Goal: Task Accomplishment & Management: Use online tool/utility

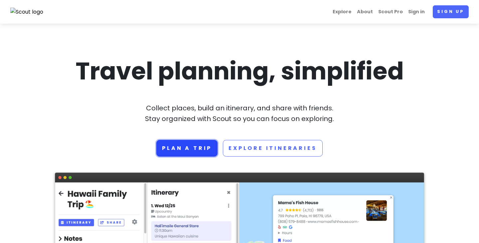
click at [203, 151] on link "Plan a trip" at bounding box center [186, 148] width 61 height 17
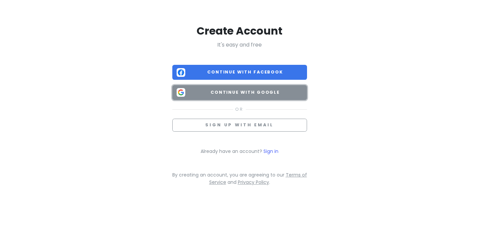
click at [250, 92] on span "Continue with Google" at bounding box center [245, 92] width 115 height 7
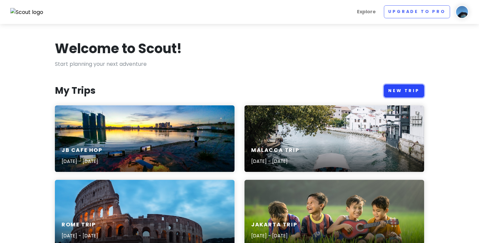
click at [404, 92] on link "New Trip" at bounding box center [404, 90] width 40 height 13
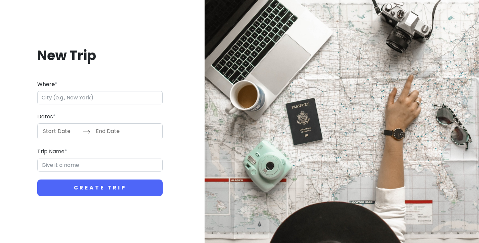
click at [60, 96] on input "Where *" at bounding box center [99, 97] width 125 height 13
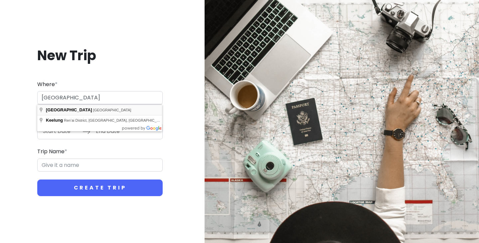
type input "[GEOGRAPHIC_DATA], [GEOGRAPHIC_DATA]"
type input "Taipei Trip"
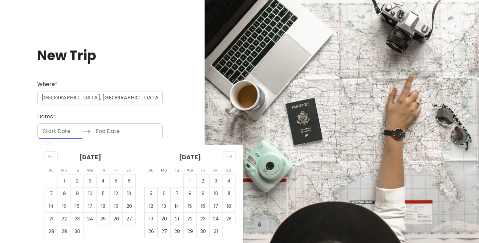
click at [59, 134] on input "Start Date" at bounding box center [60, 131] width 43 height 15
click at [227, 156] on icon "Move forward to switch to the next month." at bounding box center [229, 157] width 6 height 6
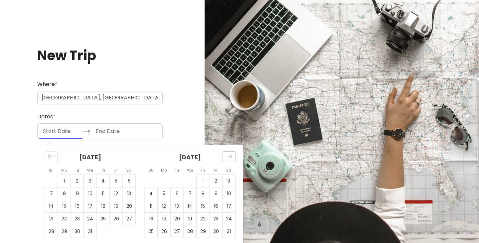
click at [227, 156] on icon "Move forward to switch to the next month." at bounding box center [229, 157] width 6 height 6
click at [226, 191] on td "14" at bounding box center [228, 194] width 13 height 13
type input "[DATE]"
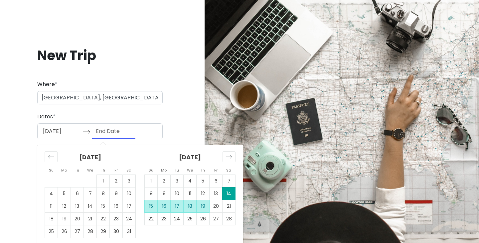
click at [205, 206] on td "19" at bounding box center [203, 206] width 13 height 13
type input "[DATE]"
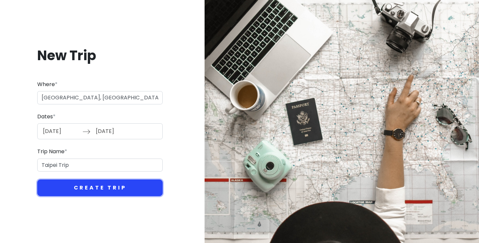
click at [130, 184] on button "Create Trip" at bounding box center [99, 188] width 125 height 17
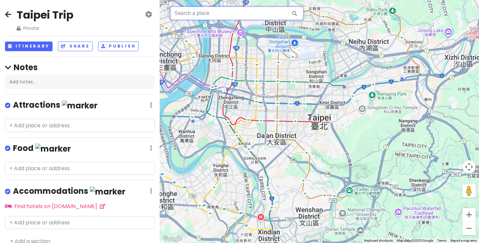
click at [211, 11] on input "text" at bounding box center [236, 13] width 133 height 13
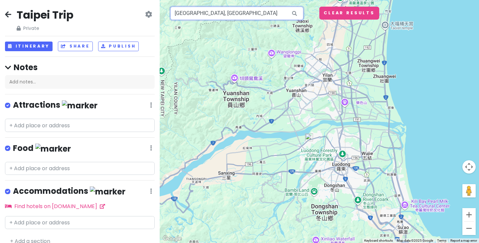
click at [210, 14] on input "[GEOGRAPHIC_DATA], [GEOGRAPHIC_DATA]" at bounding box center [236, 13] width 133 height 13
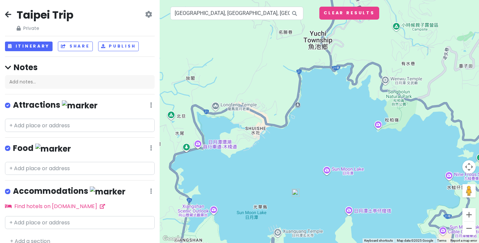
drag, startPoint x: 306, startPoint y: 75, endPoint x: 282, endPoint y: 147, distance: 75.6
click at [282, 147] on div at bounding box center [319, 121] width 319 height 243
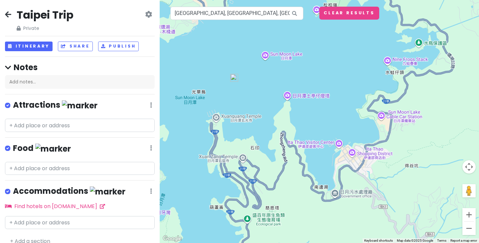
drag, startPoint x: 350, startPoint y: 155, endPoint x: 285, endPoint y: 39, distance: 132.4
click at [285, 39] on div at bounding box center [319, 121] width 319 height 243
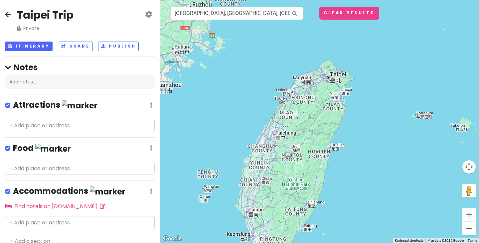
drag, startPoint x: 356, startPoint y: 57, endPoint x: 312, endPoint y: 169, distance: 121.0
click at [312, 169] on div at bounding box center [319, 121] width 319 height 243
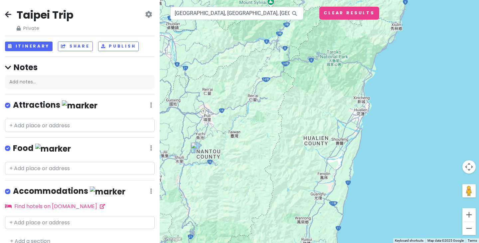
drag, startPoint x: 296, startPoint y: 71, endPoint x: 298, endPoint y: 225, distance: 153.6
click at [298, 225] on div at bounding box center [319, 121] width 319 height 243
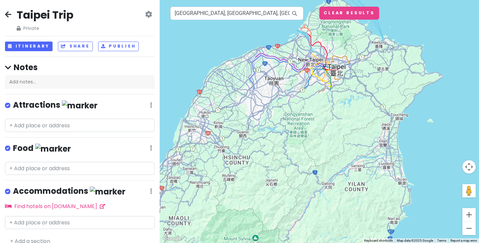
drag, startPoint x: 291, startPoint y: 184, endPoint x: 273, endPoint y: 99, distance: 87.1
click at [273, 99] on div at bounding box center [319, 121] width 319 height 243
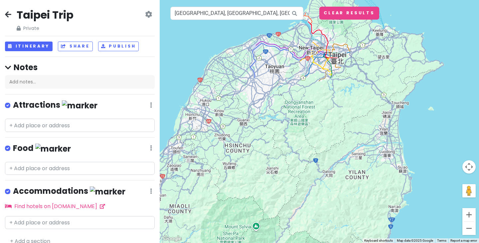
drag, startPoint x: 251, startPoint y: 137, endPoint x: 268, endPoint y: 34, distance: 104.0
click at [268, 34] on div at bounding box center [319, 121] width 319 height 243
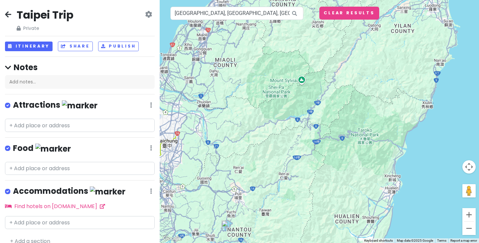
drag, startPoint x: 262, startPoint y: 154, endPoint x: 289, endPoint y: 110, distance: 51.1
click at [289, 110] on div at bounding box center [319, 121] width 319 height 243
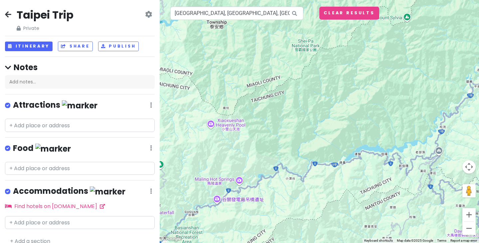
click at [293, 14] on icon at bounding box center [294, 14] width 15 height 14
click at [277, 16] on input "[GEOGRAPHIC_DATA], [GEOGRAPHIC_DATA], [GEOGRAPHIC_DATA], [GEOGRAPHIC_DATA]" at bounding box center [236, 13] width 133 height 13
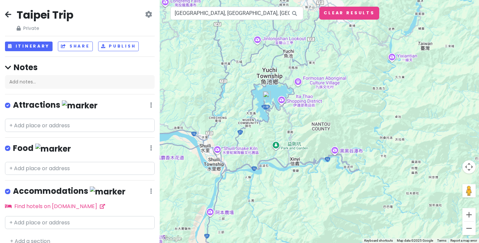
drag, startPoint x: 236, startPoint y: 63, endPoint x: 256, endPoint y: 173, distance: 111.5
click at [256, 173] on div at bounding box center [319, 121] width 319 height 243
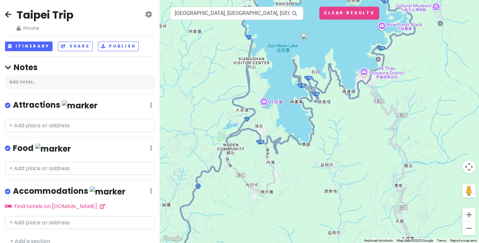
drag, startPoint x: 269, startPoint y: 102, endPoint x: 243, endPoint y: 190, distance: 91.9
click at [243, 190] on div at bounding box center [319, 121] width 319 height 243
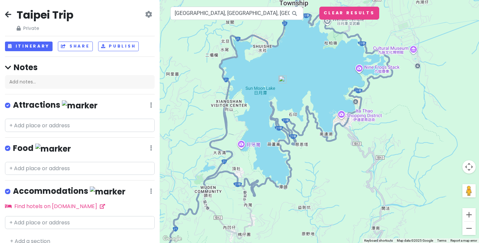
drag, startPoint x: 331, startPoint y: 148, endPoint x: 307, endPoint y: 195, distance: 51.7
click at [307, 195] on div at bounding box center [319, 121] width 319 height 243
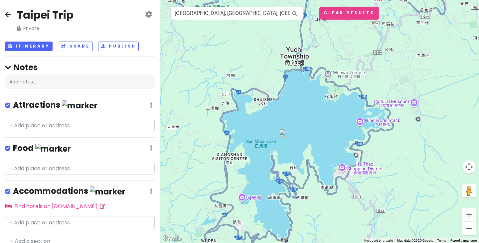
drag, startPoint x: 263, startPoint y: 62, endPoint x: 264, endPoint y: 115, distance: 52.6
click at [264, 115] on div at bounding box center [319, 121] width 319 height 243
click at [342, 168] on div at bounding box center [319, 121] width 319 height 243
click at [361, 170] on div at bounding box center [319, 121] width 319 height 243
click at [248, 12] on input "[GEOGRAPHIC_DATA], [GEOGRAPHIC_DATA], [GEOGRAPHIC_DATA], [GEOGRAPHIC_DATA]" at bounding box center [236, 13] width 133 height 13
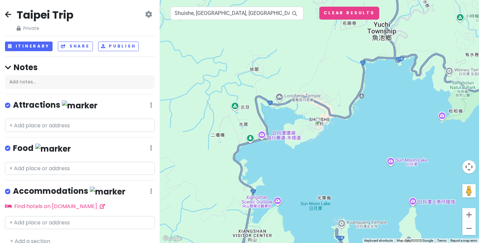
click at [318, 123] on img at bounding box center [319, 122] width 8 height 8
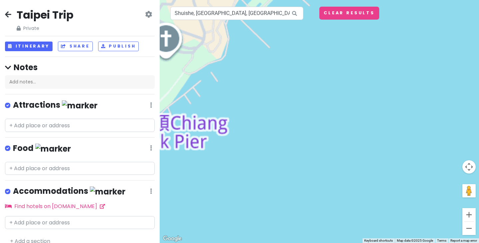
drag, startPoint x: 319, startPoint y: 97, endPoint x: 381, endPoint y: 225, distance: 142.3
click at [381, 225] on div "Shuishe Shuishe, [GEOGRAPHIC_DATA], [GEOGRAPHIC_DATA], [GEOGRAPHIC_DATA] 555 Ad…" at bounding box center [319, 121] width 319 height 243
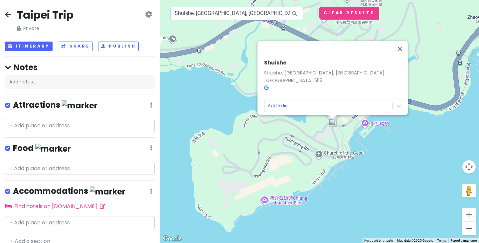
drag, startPoint x: 333, startPoint y: 186, endPoint x: 354, endPoint y: 164, distance: 30.1
click at [354, 164] on div "Shuishe Shuishe, [GEOGRAPHIC_DATA], [GEOGRAPHIC_DATA], [GEOGRAPHIC_DATA] 555 Ad…" at bounding box center [319, 121] width 319 height 243
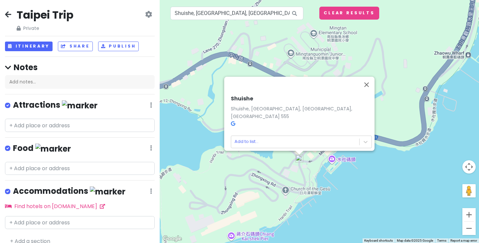
drag, startPoint x: 336, startPoint y: 166, endPoint x: 301, endPoint y: 203, distance: 50.6
click at [301, 203] on div "Shuishe Shuishe, [GEOGRAPHIC_DATA], [GEOGRAPHIC_DATA], [GEOGRAPHIC_DATA] 555 Ad…" at bounding box center [319, 121] width 319 height 243
click at [243, 198] on div "Shuishe Shuishe, [GEOGRAPHIC_DATA], [GEOGRAPHIC_DATA], [GEOGRAPHIC_DATA] 555 Ad…" at bounding box center [319, 121] width 319 height 243
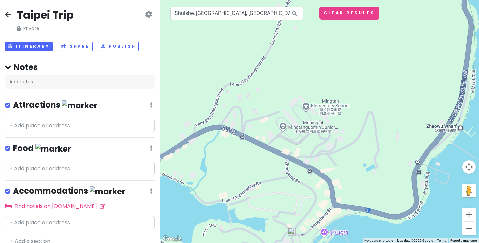
drag, startPoint x: 332, startPoint y: 142, endPoint x: 324, endPoint y: 216, distance: 75.2
click at [324, 216] on div at bounding box center [319, 121] width 319 height 243
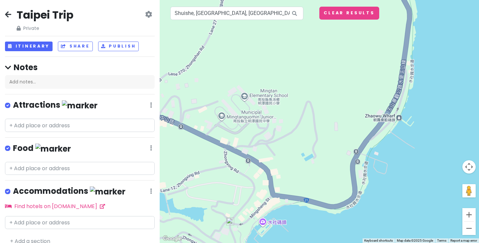
drag, startPoint x: 350, startPoint y: 178, endPoint x: 288, endPoint y: 168, distance: 63.0
click at [288, 168] on div at bounding box center [319, 121] width 319 height 243
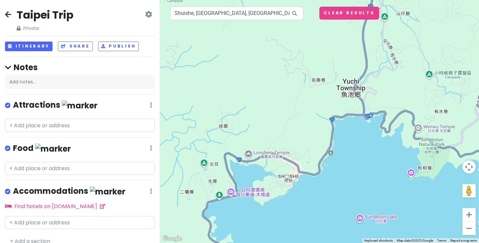
drag, startPoint x: 360, startPoint y: 179, endPoint x: 258, endPoint y: 141, distance: 108.9
click at [258, 141] on div at bounding box center [319, 121] width 319 height 243
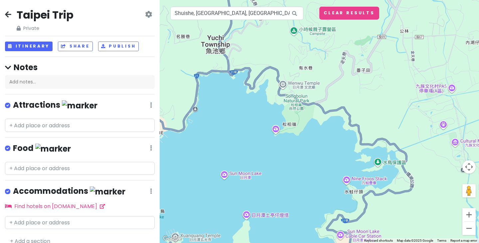
drag, startPoint x: 317, startPoint y: 170, endPoint x: 283, endPoint y: 174, distance: 34.1
click at [283, 175] on div at bounding box center [319, 121] width 319 height 243
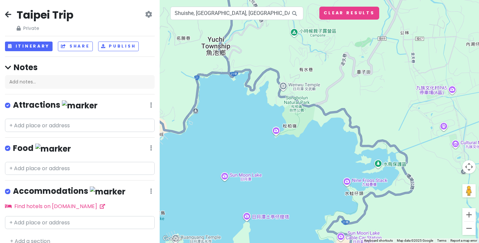
click at [283, 86] on div at bounding box center [319, 121] width 319 height 243
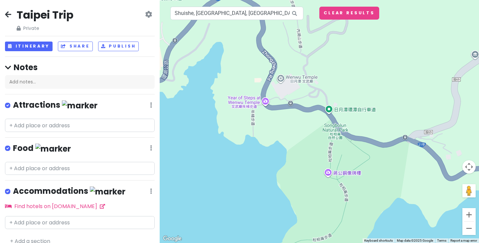
click at [281, 78] on div at bounding box center [319, 121] width 319 height 243
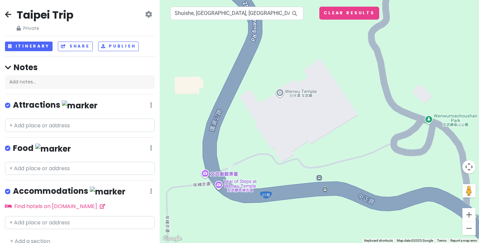
click at [280, 94] on div at bounding box center [319, 121] width 319 height 243
click at [350, 16] on button "Clear Results" at bounding box center [349, 13] width 60 height 13
click at [279, 95] on div at bounding box center [319, 121] width 319 height 243
click at [279, 90] on div at bounding box center [319, 121] width 319 height 243
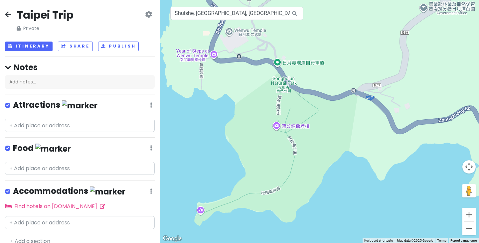
drag, startPoint x: 336, startPoint y: 181, endPoint x: 268, endPoint y: 102, distance: 104.3
click at [268, 102] on div at bounding box center [319, 121] width 319 height 243
click at [276, 124] on div at bounding box center [319, 121] width 319 height 243
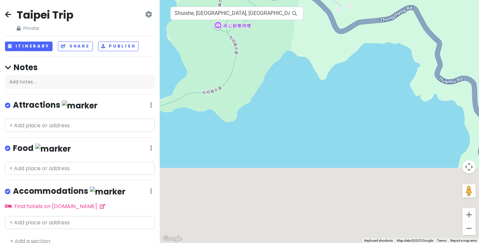
drag, startPoint x: 276, startPoint y: 124, endPoint x: 212, endPoint y: 13, distance: 127.6
click at [212, 13] on div "Shuishe, [GEOGRAPHIC_DATA], [GEOGRAPHIC_DATA], [GEOGRAPHIC_DATA] Keyboard short…" at bounding box center [319, 121] width 319 height 243
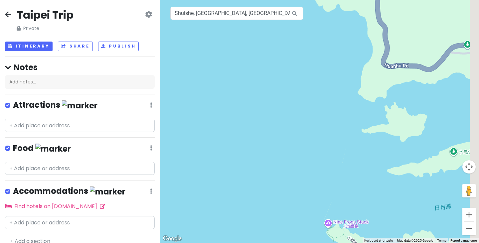
drag, startPoint x: 321, startPoint y: 124, endPoint x: 180, endPoint y: 44, distance: 162.1
click at [180, 44] on div at bounding box center [319, 121] width 319 height 243
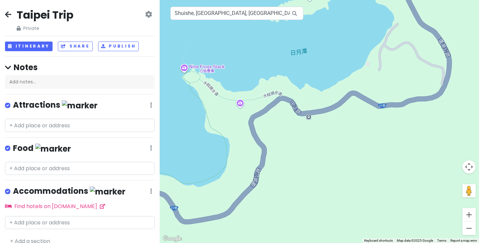
drag, startPoint x: 249, startPoint y: 98, endPoint x: 324, endPoint y: 108, distance: 75.1
click at [324, 108] on div at bounding box center [319, 121] width 319 height 243
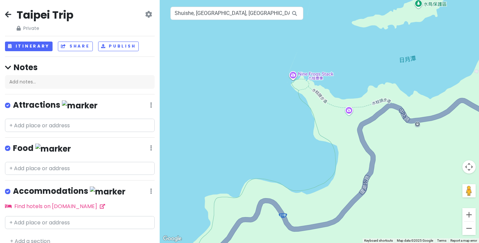
drag, startPoint x: 228, startPoint y: 141, endPoint x: 334, endPoint y: 148, distance: 106.3
click at [334, 148] on div at bounding box center [319, 121] width 319 height 243
click at [296, 77] on div at bounding box center [319, 121] width 319 height 243
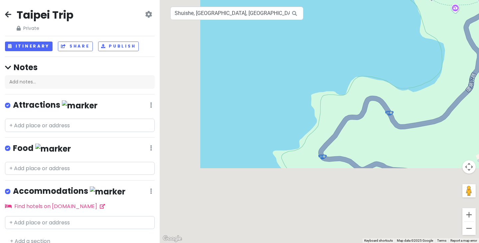
drag, startPoint x: 295, startPoint y: 160, endPoint x: 402, endPoint y: 56, distance: 149.6
click at [402, 56] on div at bounding box center [319, 121] width 319 height 243
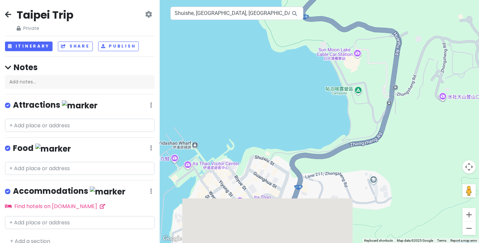
drag, startPoint x: 346, startPoint y: 158, endPoint x: 279, endPoint y: 62, distance: 117.4
click at [279, 62] on div at bounding box center [319, 121] width 319 height 243
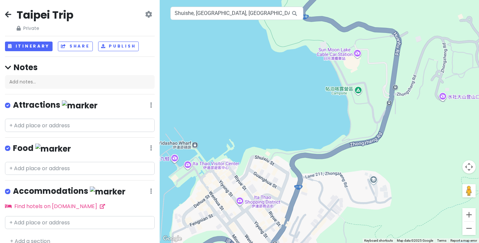
click at [355, 55] on div at bounding box center [319, 121] width 319 height 243
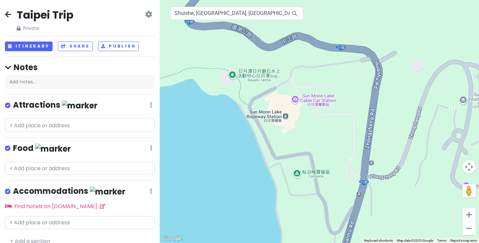
drag, startPoint x: 377, startPoint y: 87, endPoint x: 322, endPoint y: 132, distance: 70.9
click at [322, 132] on div at bounding box center [319, 121] width 319 height 243
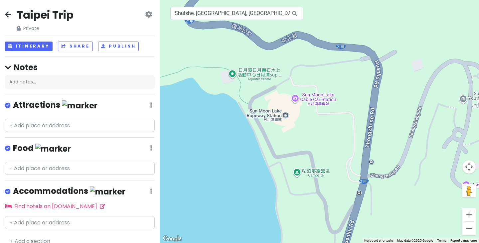
click at [298, 101] on div at bounding box center [319, 121] width 319 height 243
click at [318, 99] on div at bounding box center [319, 121] width 319 height 243
click at [247, 12] on input "Shuishe, [GEOGRAPHIC_DATA], [GEOGRAPHIC_DATA], [GEOGRAPHIC_DATA]" at bounding box center [236, 13] width 133 height 13
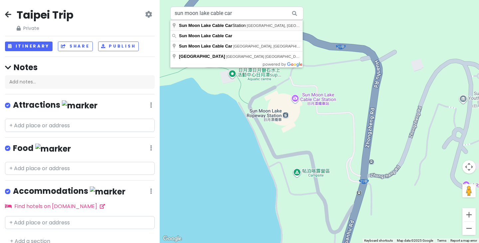
type input "[GEOGRAPHIC_DATA], [GEOGRAPHIC_DATA], [GEOGRAPHIC_DATA], [GEOGRAPHIC_DATA], [GE…"
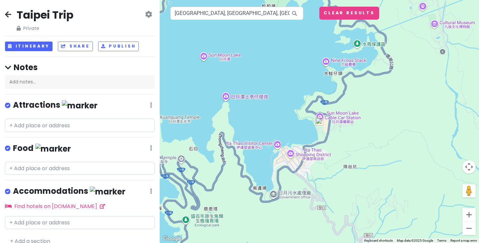
click at [319, 124] on img at bounding box center [319, 122] width 8 height 8
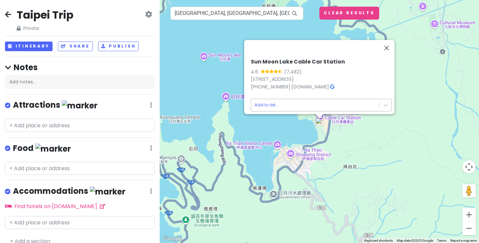
click at [266, 101] on body "Taipei Trip Private Change Dates Make a Copy Delete Trip Go Pro ⚡️ Give Feedbac…" at bounding box center [239, 121] width 479 height 243
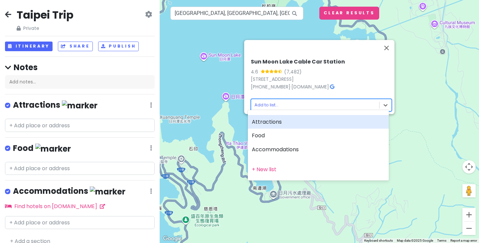
click at [274, 124] on div "Attractions" at bounding box center [318, 122] width 141 height 14
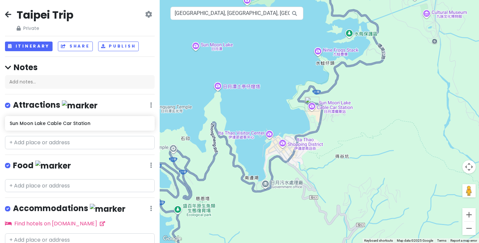
drag, startPoint x: 294, startPoint y: 135, endPoint x: 285, endPoint y: 124, distance: 14.0
click at [285, 124] on div at bounding box center [319, 121] width 319 height 243
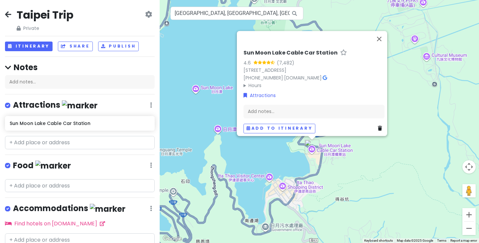
drag, startPoint x: 284, startPoint y: 165, endPoint x: 284, endPoint y: 104, distance: 60.5
click at [284, 104] on div "[GEOGRAPHIC_DATA] 4.6 (7,482) [STREET_ADDRESS] [PHONE_NUMBER] · [DOMAIN_NAME] ·…" at bounding box center [319, 121] width 319 height 243
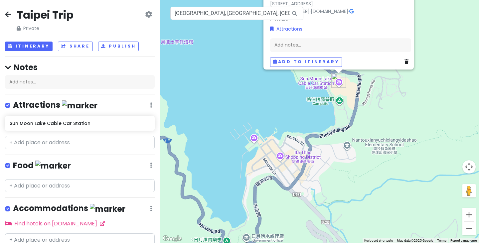
click at [284, 164] on div "[GEOGRAPHIC_DATA] 4.6 (7,482) [STREET_ADDRESS] [PHONE_NUMBER] · [DOMAIN_NAME] ·…" at bounding box center [319, 121] width 319 height 243
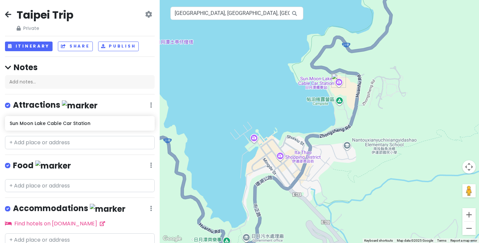
click at [279, 154] on div at bounding box center [319, 121] width 319 height 243
click at [283, 12] on input "[GEOGRAPHIC_DATA], [GEOGRAPHIC_DATA], [GEOGRAPHIC_DATA], [GEOGRAPHIC_DATA], [GE…" at bounding box center [236, 13] width 133 height 13
click at [289, 92] on div at bounding box center [319, 121] width 319 height 243
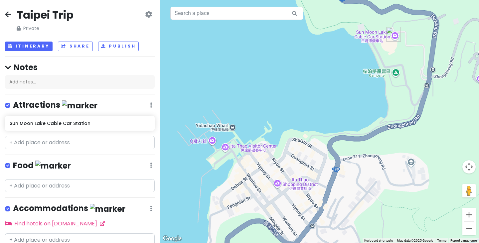
click at [280, 168] on div at bounding box center [319, 121] width 319 height 243
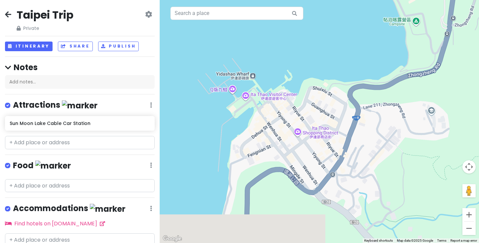
drag, startPoint x: 282, startPoint y: 179, endPoint x: 302, endPoint y: 126, distance: 56.6
click at [302, 126] on div at bounding box center [319, 121] width 319 height 243
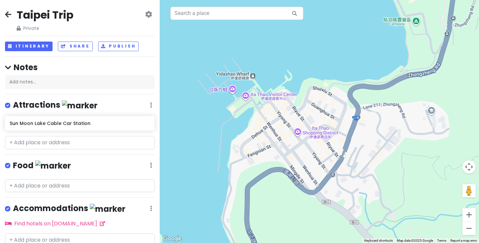
click at [298, 131] on div at bounding box center [319, 121] width 319 height 243
click at [301, 132] on div at bounding box center [319, 121] width 319 height 243
click at [320, 130] on div at bounding box center [319, 121] width 319 height 243
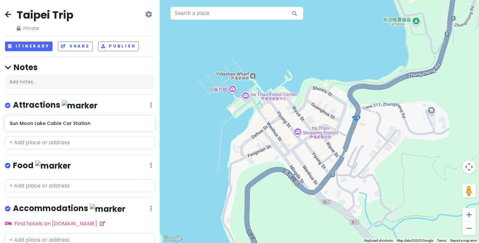
click at [320, 130] on div at bounding box center [319, 121] width 319 height 243
click at [192, 13] on input "text" at bounding box center [236, 13] width 133 height 13
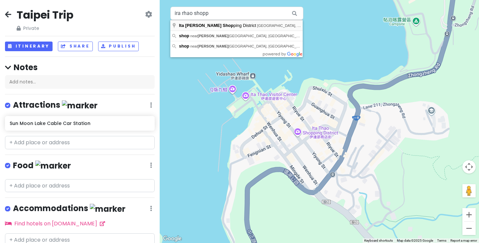
type input "[GEOGRAPHIC_DATA][PERSON_NAME], [GEOGRAPHIC_DATA], [GEOGRAPHIC_DATA], [GEOGRAPH…"
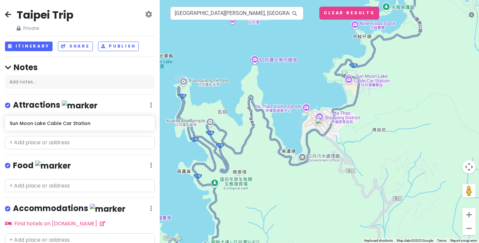
click at [319, 120] on img at bounding box center [319, 122] width 8 height 8
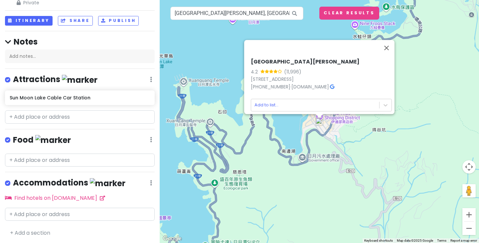
scroll to position [26, 0]
click at [36, 229] on link "+ Add a section" at bounding box center [30, 233] width 40 height 8
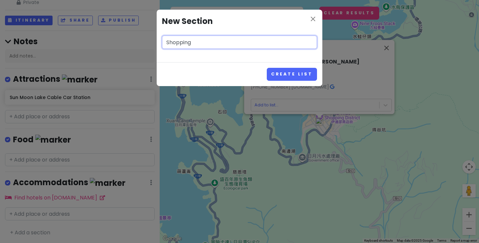
type input "Shopping"
click at [267, 68] on button "Create List" at bounding box center [292, 74] width 50 height 13
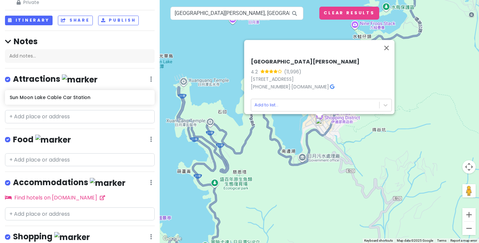
scroll to position [68, 0]
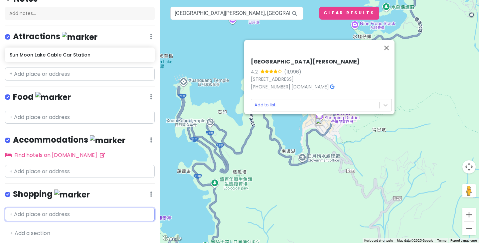
click at [52, 208] on input "text" at bounding box center [80, 214] width 150 height 13
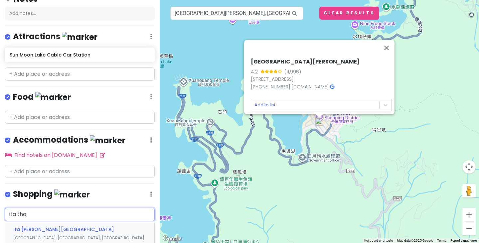
type input "[PERSON_NAME]"
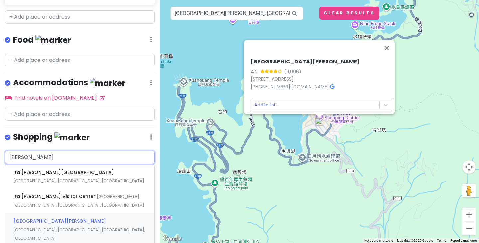
scroll to position [130, 0]
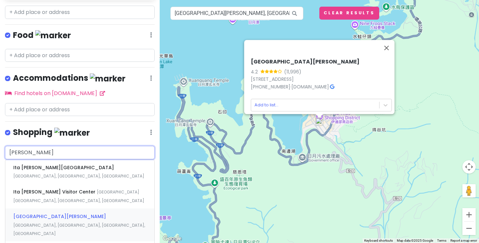
click at [56, 213] on span "[GEOGRAPHIC_DATA][PERSON_NAME]" at bounding box center [59, 216] width 93 height 7
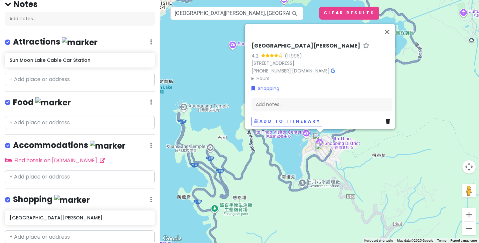
scroll to position [57, 0]
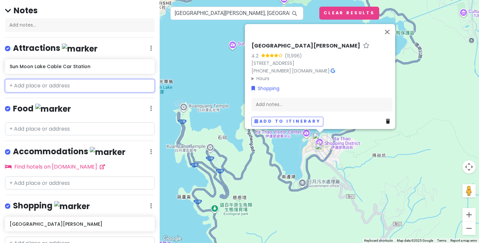
click at [38, 87] on input "text" at bounding box center [80, 85] width 150 height 13
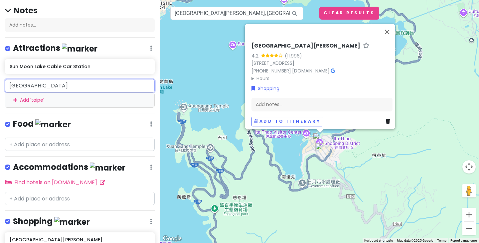
type input "[GEOGRAPHIC_DATA]"
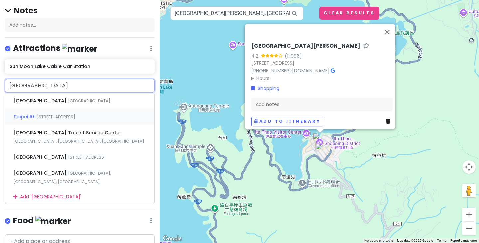
click at [29, 117] on span "Taipei 101" at bounding box center [25, 116] width 24 height 7
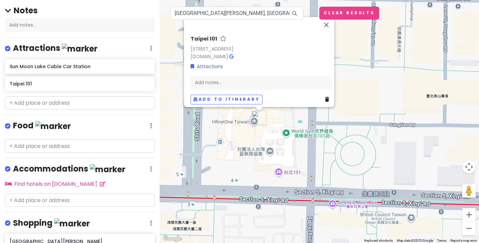
drag, startPoint x: 378, startPoint y: 143, endPoint x: 350, endPoint y: 149, distance: 28.3
click at [350, 149] on div "[STREET_ADDRESS] [DOMAIN_NAME] · Attractions Add notes... Add to itinerary" at bounding box center [319, 121] width 319 height 243
click at [66, 102] on input "text" at bounding box center [80, 102] width 150 height 13
click at [26, 147] on input "text" at bounding box center [80, 145] width 150 height 13
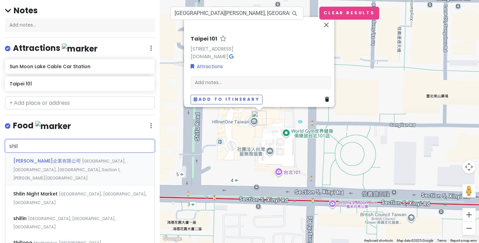
type input "shili"
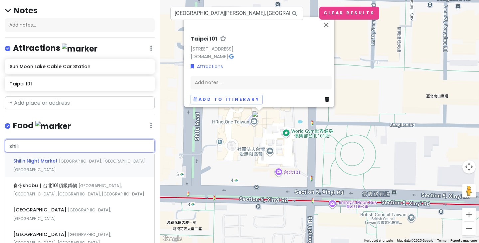
click at [37, 159] on span "Shilin Night Market" at bounding box center [36, 161] width 46 height 7
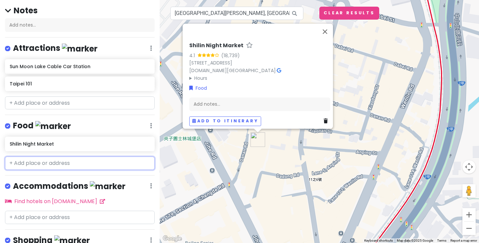
click at [66, 162] on input "text" at bounding box center [80, 163] width 150 height 13
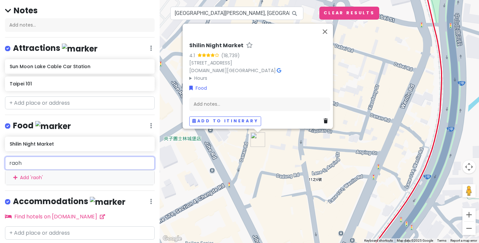
type input "raohe"
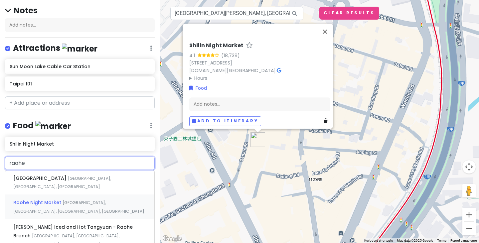
click at [55, 199] on span "Raohe Night Market" at bounding box center [37, 202] width 49 height 7
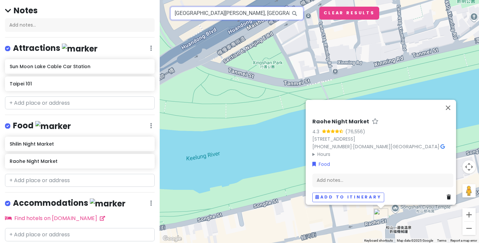
click at [193, 14] on input "[GEOGRAPHIC_DATA][PERSON_NAME], [GEOGRAPHIC_DATA], [GEOGRAPHIC_DATA], [GEOGRAPH…" at bounding box center [236, 13] width 133 height 13
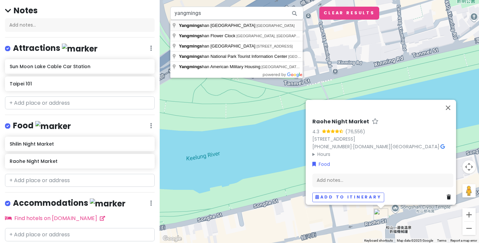
type input "[GEOGRAPHIC_DATA], [GEOGRAPHIC_DATA]"
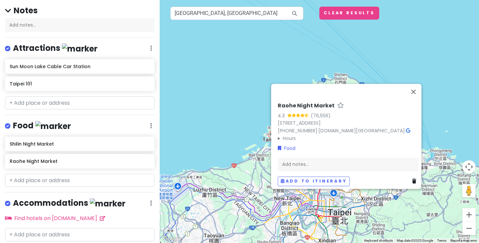
click at [403, 210] on div "Raohe Night Market 4.3 ([STREET_ADDRESS] [PHONE_NUMBER] · [DOMAIN_NAME][GEOGRAP…" at bounding box center [319, 121] width 319 height 243
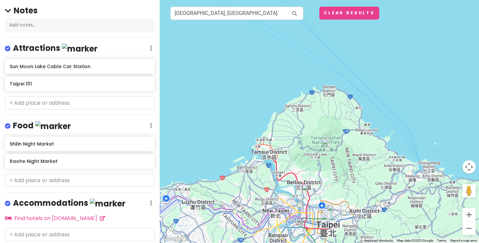
drag, startPoint x: 400, startPoint y: 207, endPoint x: 387, endPoint y: 221, distance: 19.0
click at [387, 221] on div at bounding box center [319, 121] width 319 height 243
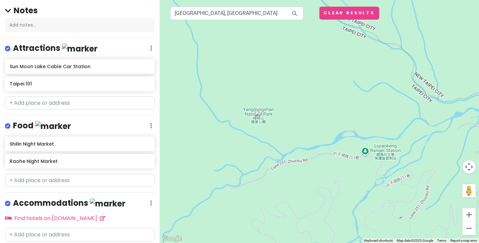
drag, startPoint x: 239, startPoint y: 74, endPoint x: 341, endPoint y: 100, distance: 105.6
click at [341, 100] on div at bounding box center [319, 121] width 319 height 243
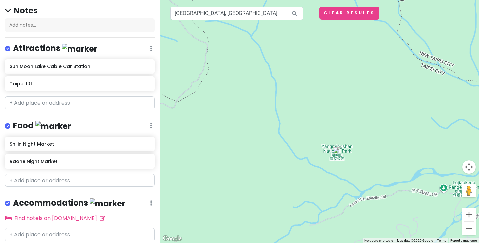
drag, startPoint x: 273, startPoint y: 126, endPoint x: 357, endPoint y: 167, distance: 93.7
click at [357, 167] on div at bounding box center [319, 121] width 319 height 243
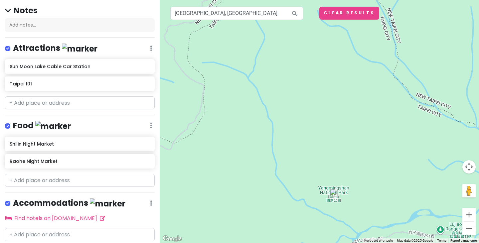
drag, startPoint x: 264, startPoint y: 61, endPoint x: 256, endPoint y: 100, distance: 40.8
click at [256, 100] on div at bounding box center [319, 121] width 319 height 243
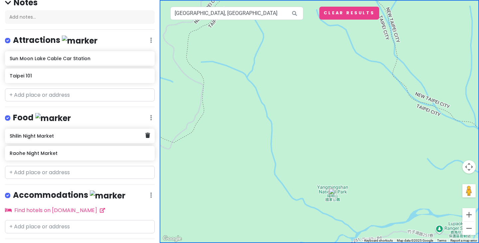
scroll to position [61, 0]
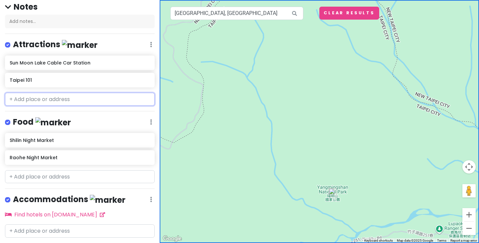
click at [60, 101] on input "text" at bounding box center [80, 99] width 150 height 13
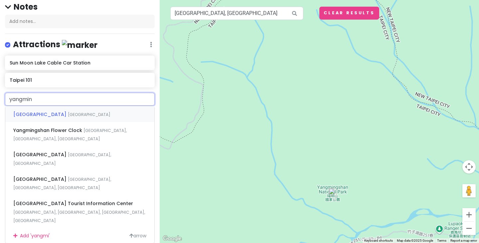
type input "yangming"
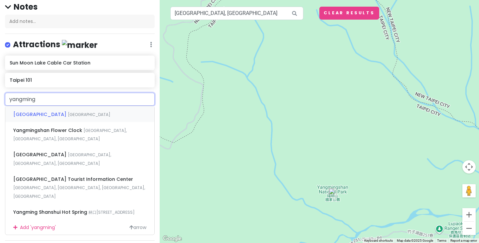
click at [68, 116] on span "[GEOGRAPHIC_DATA]" at bounding box center [40, 114] width 55 height 7
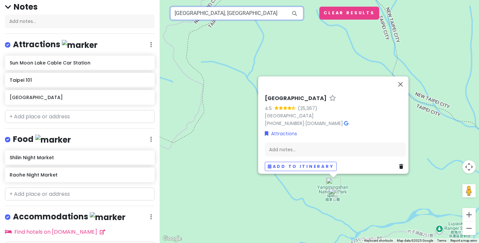
click at [217, 15] on input "[GEOGRAPHIC_DATA], [GEOGRAPHIC_DATA]" at bounding box center [236, 13] width 133 height 13
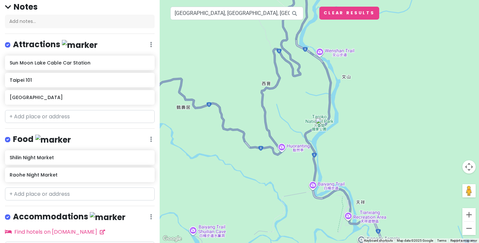
click at [322, 55] on div "[GEOGRAPHIC_DATA] 4.5 (25,367) [GEOGRAPHIC_DATA] [PHONE_NUMBER] · [DOMAIN_NAME]…" at bounding box center [319, 121] width 319 height 243
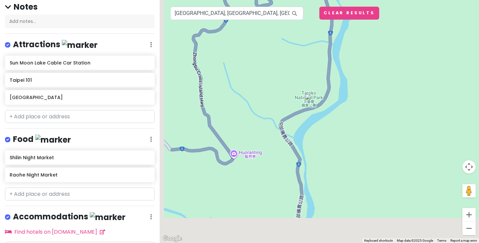
drag, startPoint x: 342, startPoint y: 143, endPoint x: 349, endPoint y: 79, distance: 63.9
click at [349, 79] on div at bounding box center [319, 121] width 319 height 243
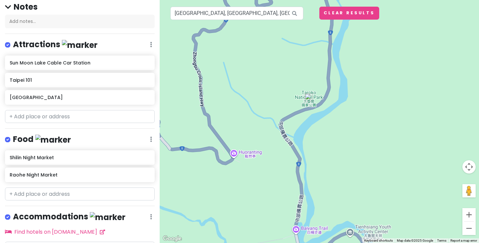
click at [309, 98] on img at bounding box center [309, 97] width 8 height 8
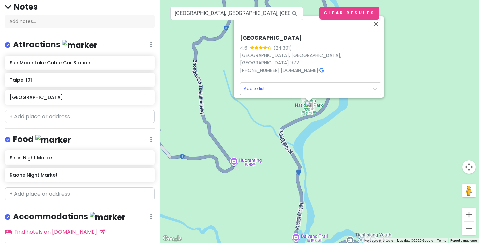
click at [254, 85] on body "Taipei Trip Private Change Dates Make a Copy Delete Trip Go Pro ⚡️ Give Feedbac…" at bounding box center [239, 121] width 479 height 243
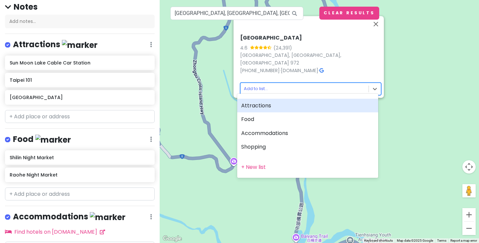
click at [255, 107] on div "Attractions" at bounding box center [307, 106] width 141 height 14
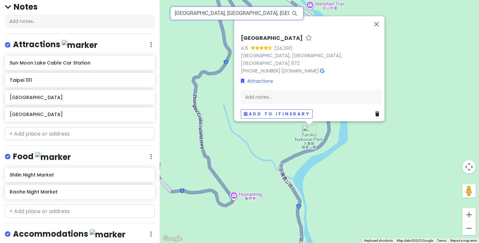
click at [190, 12] on input "[GEOGRAPHIC_DATA], [GEOGRAPHIC_DATA], [GEOGRAPHIC_DATA], [GEOGRAPHIC_DATA]" at bounding box center [236, 13] width 133 height 13
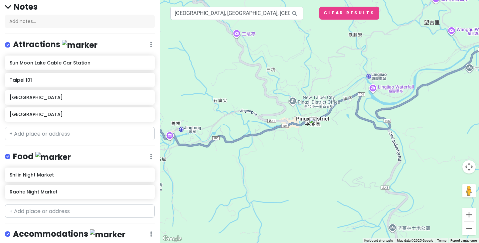
drag, startPoint x: 349, startPoint y: 127, endPoint x: 342, endPoint y: 127, distance: 7.7
click at [342, 127] on div "[GEOGRAPHIC_DATA] 4.6 (24,391) [GEOGRAPHIC_DATA], [GEOGRAPHIC_DATA], [GEOGRAPHI…" at bounding box center [319, 121] width 319 height 243
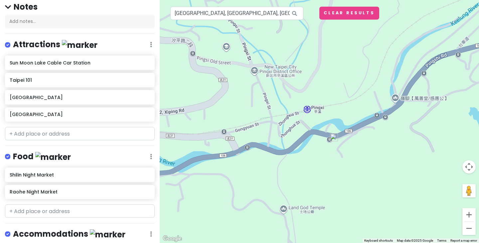
drag, startPoint x: 325, startPoint y: 97, endPoint x: 307, endPoint y: 156, distance: 61.4
click at [307, 156] on div "[GEOGRAPHIC_DATA] 4.6 (24,391) [GEOGRAPHIC_DATA], [GEOGRAPHIC_DATA], [GEOGRAPHI…" at bounding box center [319, 121] width 319 height 243
click at [332, 140] on img at bounding box center [334, 137] width 8 height 8
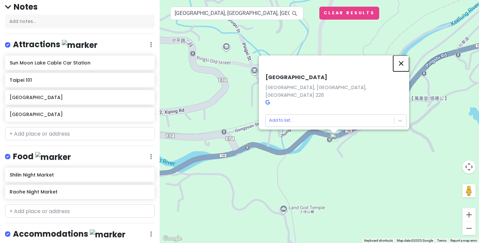
click at [405, 68] on button "Close" at bounding box center [401, 63] width 16 height 16
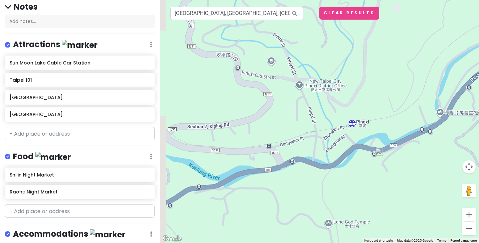
drag, startPoint x: 325, startPoint y: 86, endPoint x: 371, endPoint y: 101, distance: 48.8
click at [371, 101] on div at bounding box center [319, 121] width 319 height 243
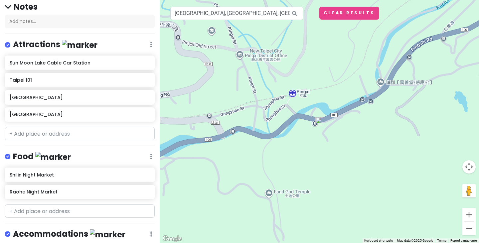
drag, startPoint x: 371, startPoint y: 101, endPoint x: 312, endPoint y: 70, distance: 66.8
click at [312, 70] on div at bounding box center [319, 121] width 319 height 243
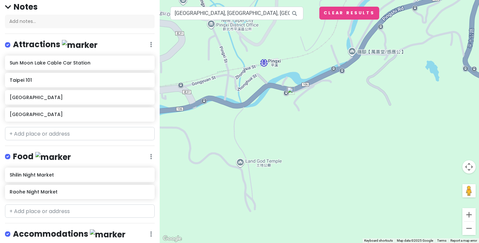
drag, startPoint x: 311, startPoint y: 129, endPoint x: 275, endPoint y: 92, distance: 51.3
click at [275, 92] on div at bounding box center [319, 121] width 319 height 243
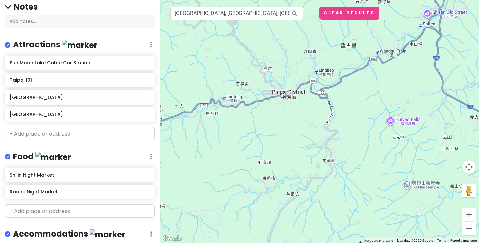
drag, startPoint x: 261, startPoint y: 76, endPoint x: 272, endPoint y: 115, distance: 40.7
click at [275, 80] on div at bounding box center [319, 121] width 319 height 243
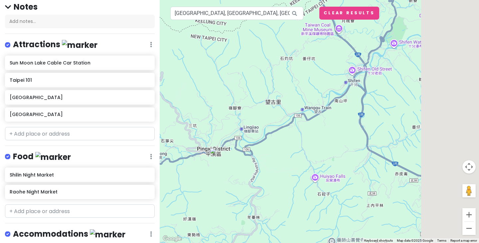
drag, startPoint x: 400, startPoint y: 35, endPoint x: 304, endPoint y: 109, distance: 121.4
click at [304, 109] on div at bounding box center [319, 121] width 319 height 243
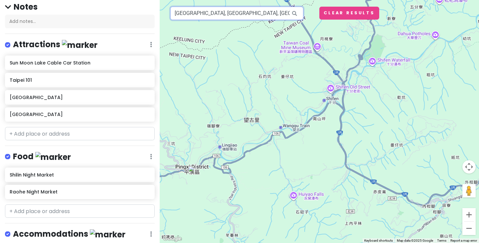
click at [266, 13] on input "[GEOGRAPHIC_DATA], [GEOGRAPHIC_DATA], [GEOGRAPHIC_DATA]" at bounding box center [236, 13] width 133 height 13
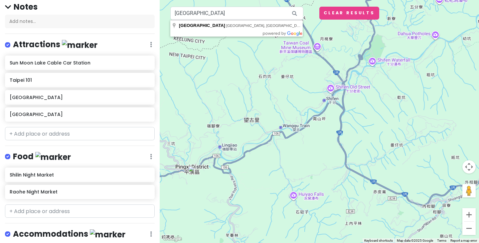
type input "[STREET_ADDRESS]"
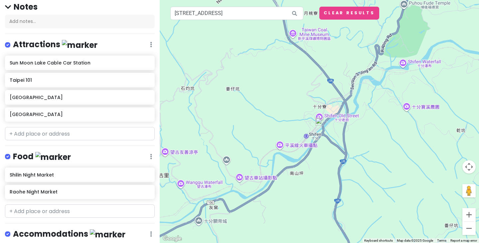
click at [319, 122] on img at bounding box center [319, 122] width 8 height 8
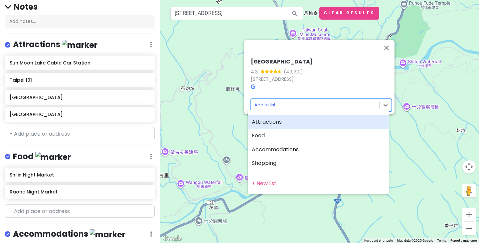
click at [268, 100] on body "Taipei Trip Private Change Dates Make a Copy Delete Trip Go Pro ⚡️ Give Feedbac…" at bounding box center [239, 121] width 479 height 243
click at [275, 122] on div "Attractions" at bounding box center [318, 122] width 141 height 14
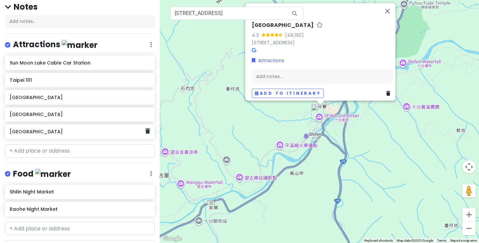
click at [42, 131] on h6 "[GEOGRAPHIC_DATA]" at bounding box center [77, 132] width 135 height 6
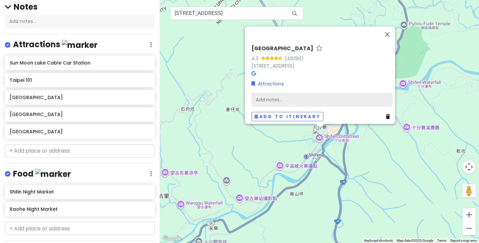
click at [271, 95] on div "Add notes..." at bounding box center [321, 99] width 141 height 14
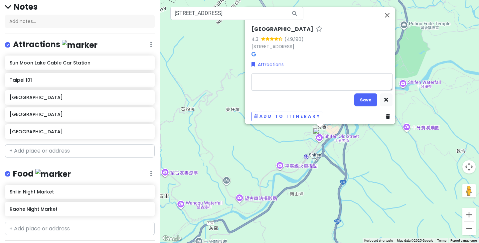
type textarea "L"
type textarea "x"
type textarea "L"
type textarea "x"
type textarea "R"
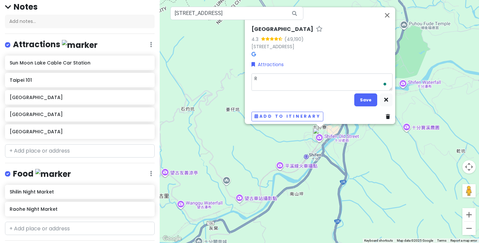
type textarea "x"
type textarea "Re"
type textarea "x"
type textarea "Rele"
type textarea "x"
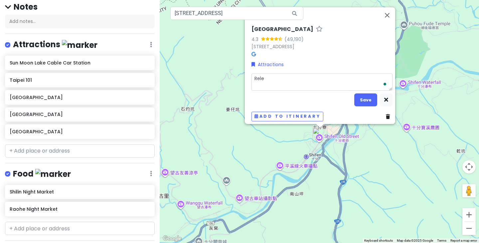
type textarea "Relea"
type textarea "x"
type textarea "Release"
type textarea "x"
type textarea "Release"
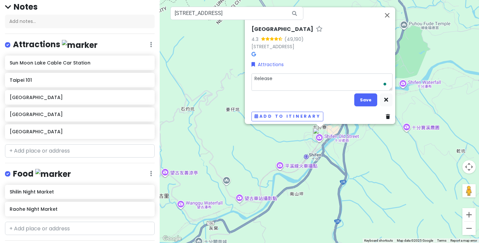
type textarea "x"
type textarea "Release l"
type textarea "x"
type textarea "Release la"
type textarea "x"
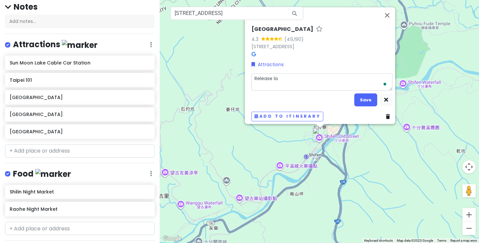
type textarea "Release lan"
type textarea "x"
type textarea "Release lante"
type textarea "x"
type textarea "Release [PERSON_NAME]"
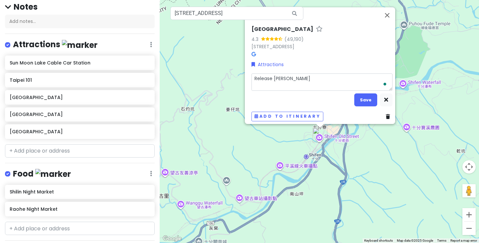
type textarea "x"
type textarea "Release lantern"
type textarea "x"
type textarea "Release lantern"
type textarea "x"
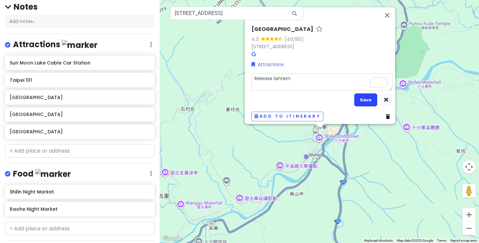
type textarea "Release lantern"
click at [358, 93] on button "Save" at bounding box center [365, 99] width 23 height 13
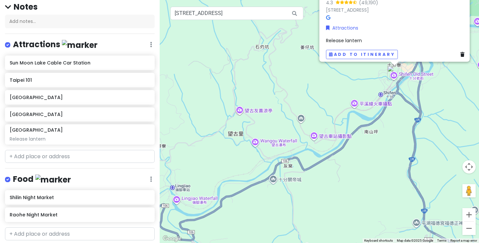
drag, startPoint x: 251, startPoint y: 163, endPoint x: 327, endPoint y: 100, distance: 98.0
click at [327, 100] on div "Shifen [STREET_ADDRESS] Attractions Release lantern Add to itinerary" at bounding box center [319, 121] width 319 height 243
click at [315, 135] on div "Shifen [STREET_ADDRESS] Attractions Release lantern Add to itinerary" at bounding box center [319, 121] width 319 height 243
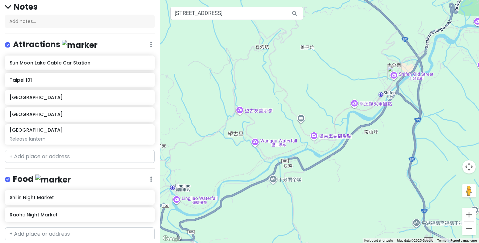
click at [315, 135] on div at bounding box center [319, 121] width 319 height 243
click at [256, 143] on div at bounding box center [319, 121] width 319 height 243
drag, startPoint x: 314, startPoint y: 188, endPoint x: 168, endPoint y: 168, distance: 146.9
click at [168, 168] on div at bounding box center [319, 121] width 319 height 243
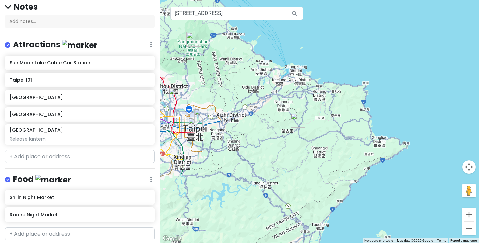
drag, startPoint x: 298, startPoint y: 128, endPoint x: 328, endPoint y: 148, distance: 35.7
click at [328, 148] on div at bounding box center [319, 121] width 319 height 243
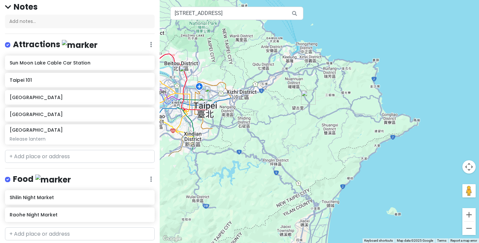
drag, startPoint x: 293, startPoint y: 137, endPoint x: 324, endPoint y: 33, distance: 108.4
click at [324, 33] on div at bounding box center [319, 121] width 319 height 243
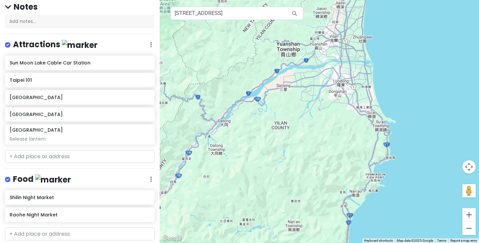
drag, startPoint x: 296, startPoint y: 171, endPoint x: 296, endPoint y: 80, distance: 90.1
click at [296, 80] on div at bounding box center [319, 121] width 319 height 243
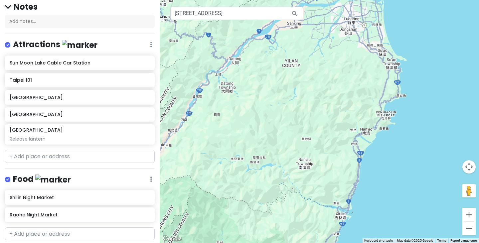
drag, startPoint x: 341, startPoint y: 151, endPoint x: 352, endPoint y: 87, distance: 64.4
click at [352, 87] on div at bounding box center [319, 121] width 319 height 243
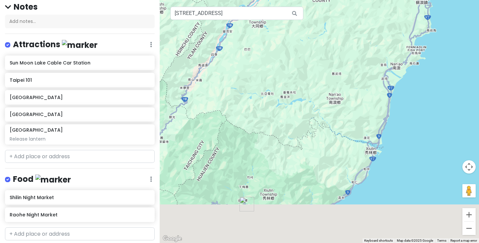
drag, startPoint x: 299, startPoint y: 170, endPoint x: 356, endPoint y: 51, distance: 131.9
click at [356, 51] on div at bounding box center [319, 121] width 319 height 243
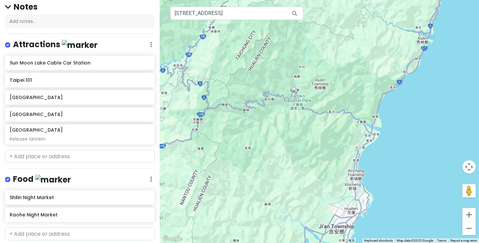
drag, startPoint x: 315, startPoint y: 119, endPoint x: 341, endPoint y: 58, distance: 66.9
click at [341, 58] on div at bounding box center [319, 121] width 319 height 243
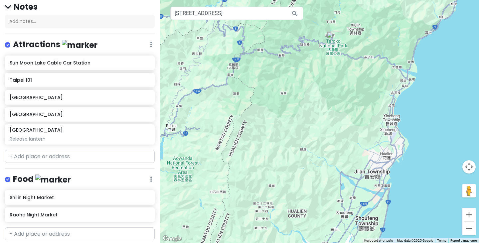
drag, startPoint x: 260, startPoint y: 77, endPoint x: 296, endPoint y: 21, distance: 66.7
click at [296, 21] on div at bounding box center [319, 121] width 319 height 243
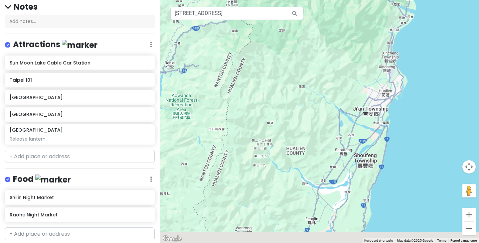
drag, startPoint x: 350, startPoint y: 82, endPoint x: 348, endPoint y: 5, distance: 77.5
click at [348, 5] on div at bounding box center [319, 121] width 319 height 243
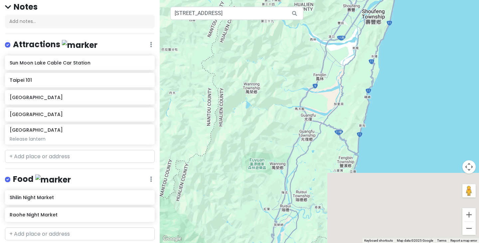
drag, startPoint x: 333, startPoint y: 108, endPoint x: 342, endPoint y: -28, distance: 137.0
click at [342, 0] on html "Taipei Trip Private Change Dates Make a Copy Delete Trip Go Pro ⚡️ Give Feedbac…" at bounding box center [239, 121] width 479 height 243
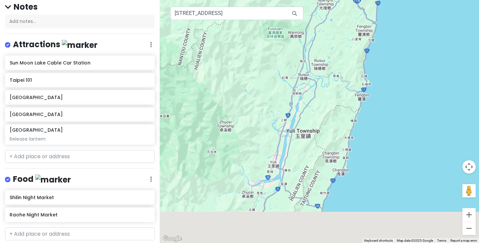
drag, startPoint x: 311, startPoint y: 65, endPoint x: 337, endPoint y: -37, distance: 105.6
click at [337, 0] on html "Taipei Trip Private Change Dates Make a Copy Delete Trip Go Pro ⚡️ Give Feedbac…" at bounding box center [239, 121] width 479 height 243
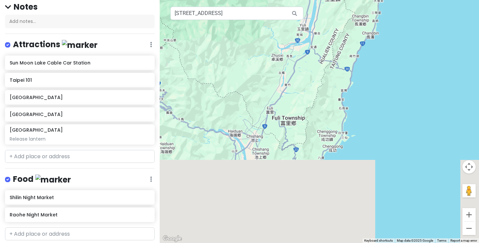
drag, startPoint x: 278, startPoint y: 68, endPoint x: 303, endPoint y: -37, distance: 108.4
click at [303, 0] on html "Taipei Trip Private Change Dates Make a Copy Delete Trip Go Pro ⚡️ Give Feedbac…" at bounding box center [239, 121] width 479 height 243
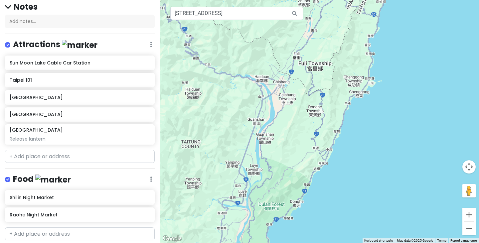
drag, startPoint x: 275, startPoint y: 71, endPoint x: 330, endPoint y: -37, distance: 121.9
click at [330, 0] on html "Taipei Trip Private Change Dates Make a Copy Delete Trip Go Pro ⚡️ Give Feedbac…" at bounding box center [239, 121] width 479 height 243
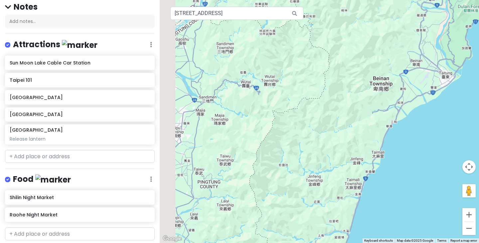
drag, startPoint x: 221, startPoint y: 120, endPoint x: 334, endPoint y: 12, distance: 156.2
click at [334, 13] on div at bounding box center [319, 121] width 319 height 243
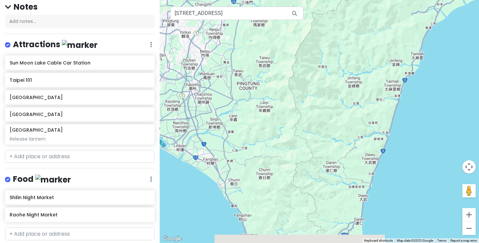
drag, startPoint x: 329, startPoint y: 122, endPoint x: 367, endPoint y: 24, distance: 104.9
click at [367, 24] on div at bounding box center [319, 121] width 319 height 243
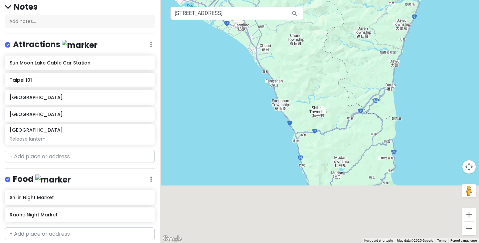
drag, startPoint x: 282, startPoint y: 165, endPoint x: 313, endPoint y: 30, distance: 138.5
click at [313, 30] on div at bounding box center [319, 121] width 319 height 243
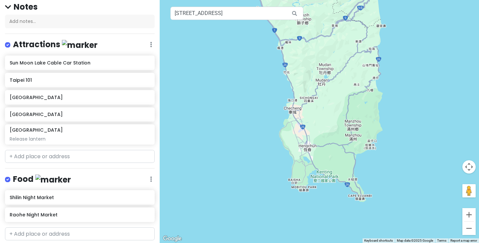
drag, startPoint x: 323, startPoint y: 128, endPoint x: 306, endPoint y: 31, distance: 98.9
click at [306, 31] on div at bounding box center [319, 121] width 319 height 243
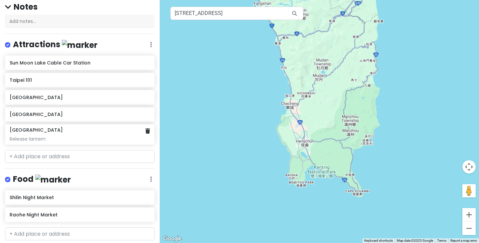
click at [53, 136] on div "Release lantern" at bounding box center [80, 139] width 140 height 6
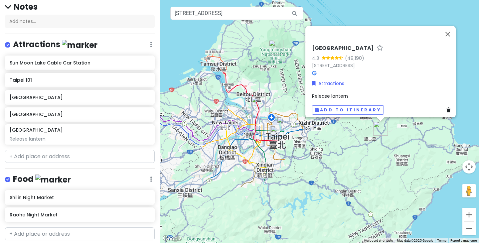
click at [336, 93] on span "Release lantern" at bounding box center [330, 96] width 36 height 7
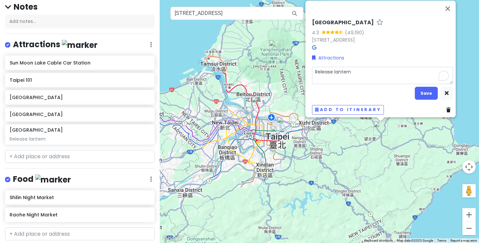
click at [332, 68] on textarea "Release lantern" at bounding box center [382, 75] width 141 height 17
type textarea "x"
type textarea "Release slantern"
type textarea "x"
type textarea "Release sklantern"
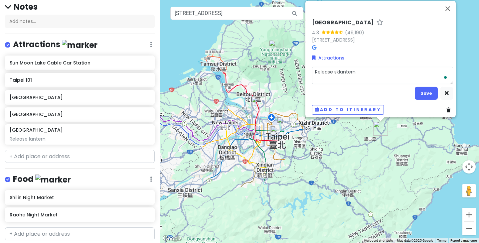
type textarea "x"
type textarea "Release skylantern"
type textarea "x"
type textarea "Release sky lantern"
click at [420, 87] on button "Save" at bounding box center [426, 93] width 23 height 13
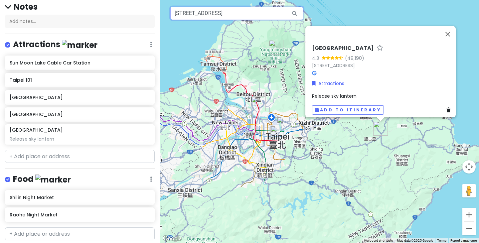
click at [224, 15] on input "[STREET_ADDRESS]" at bounding box center [236, 13] width 133 height 13
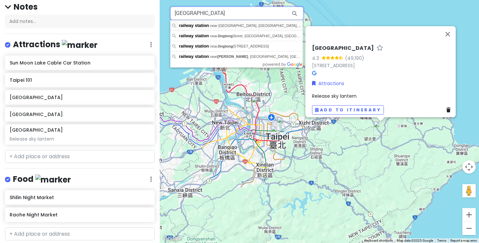
type input "[GEOGRAPHIC_DATA]"
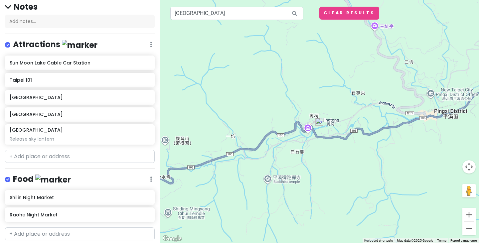
click at [320, 122] on img at bounding box center [319, 122] width 8 height 8
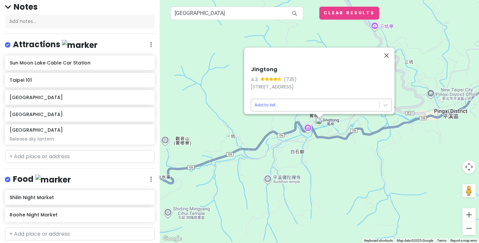
click at [271, 100] on body "Taipei Trip Private Change Dates Make a Copy Delete Trip Go Pro ⚡️ Give Feedbac…" at bounding box center [239, 121] width 479 height 243
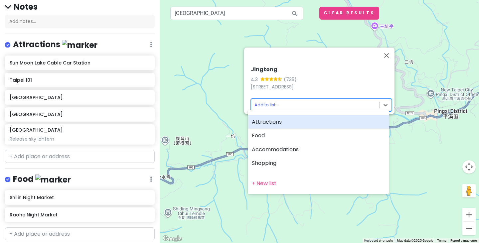
click at [281, 124] on div "Attractions" at bounding box center [318, 122] width 141 height 14
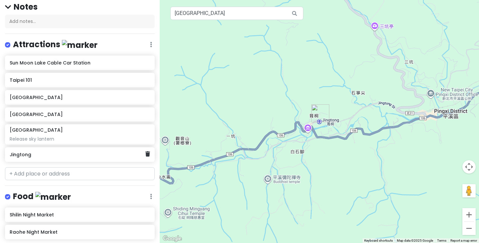
click at [25, 157] on div "Jingtong" at bounding box center [77, 154] width 135 height 9
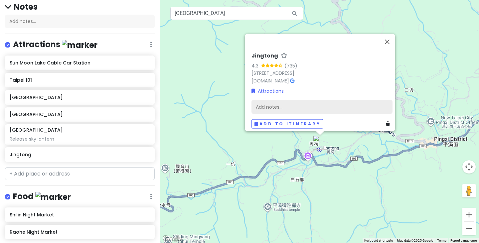
click at [269, 107] on div "Add notes..." at bounding box center [321, 107] width 141 height 14
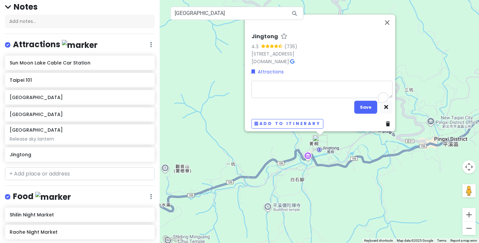
type textarea "R"
type textarea "x"
type textarea "Re"
type textarea "x"
type textarea "Rele"
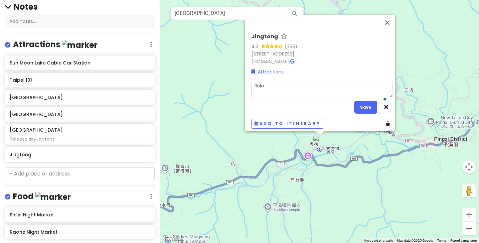
type textarea "x"
type textarea "Relea"
type textarea "x"
type textarea "Releas"
type textarea "x"
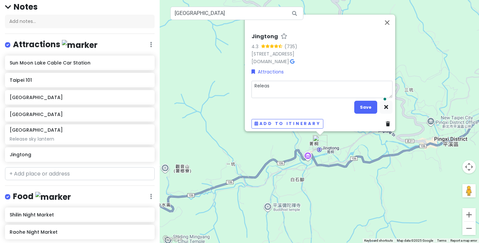
type textarea "Release"
type textarea "x"
type textarea "Release"
type textarea "x"
type textarea "Release s"
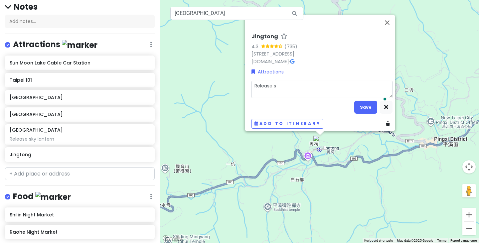
type textarea "x"
type textarea "Release sk"
type textarea "x"
type textarea "Release sky"
type textarea "x"
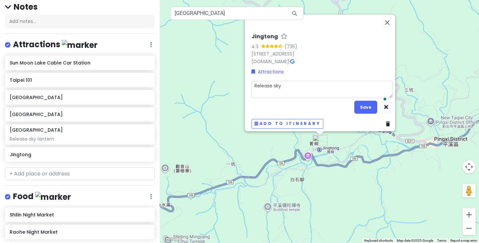
type textarea "Release sky"
type textarea "x"
type textarea "Release sky la"
type textarea "x"
type textarea "Release [PERSON_NAME]"
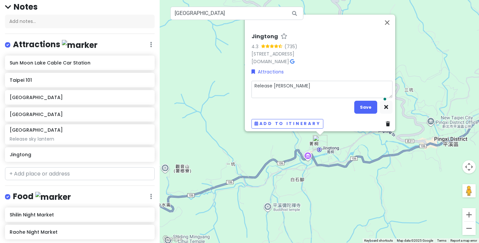
type textarea "x"
type textarea "Release sky lante"
type textarea "x"
type textarea "Release [PERSON_NAME]"
type textarea "x"
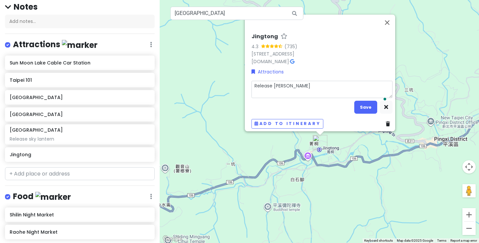
type textarea "Release sky lantern"
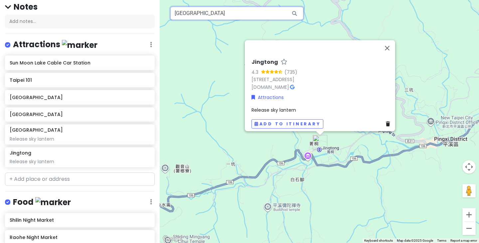
click at [204, 16] on input "[GEOGRAPHIC_DATA]" at bounding box center [236, 13] width 133 height 13
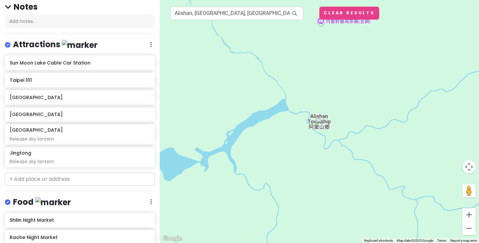
click at [321, 122] on img at bounding box center [319, 122] width 8 height 8
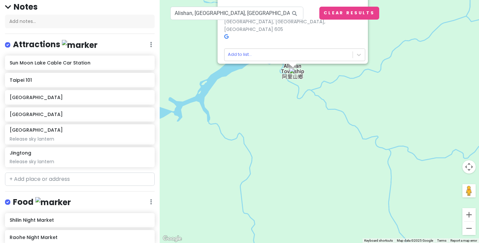
drag, startPoint x: 325, startPoint y: 152, endPoint x: 295, endPoint y: 100, distance: 60.1
click at [295, 100] on div "[GEOGRAPHIC_DATA] [GEOGRAPHIC_DATA], [GEOGRAPHIC_DATA], [GEOGRAPHIC_DATA] 605 A…" at bounding box center [319, 121] width 319 height 243
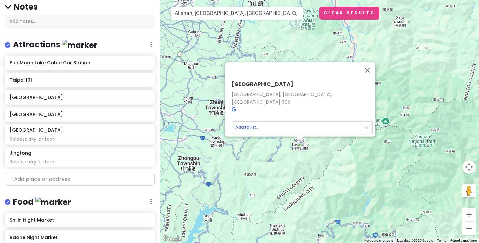
drag, startPoint x: 315, startPoint y: 119, endPoint x: 320, endPoint y: 166, distance: 47.1
click at [320, 166] on div "[GEOGRAPHIC_DATA] [GEOGRAPHIC_DATA], [GEOGRAPHIC_DATA], [GEOGRAPHIC_DATA] 605 A…" at bounding box center [319, 121] width 319 height 243
click at [370, 74] on button "Close" at bounding box center [367, 70] width 16 height 16
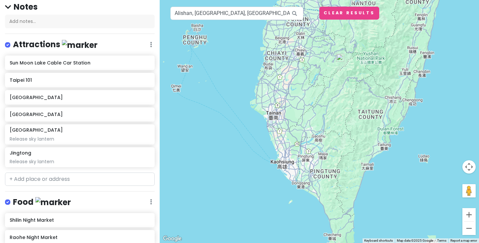
drag, startPoint x: 324, startPoint y: 177, endPoint x: 324, endPoint y: 97, distance: 80.1
click at [324, 97] on div at bounding box center [319, 121] width 319 height 243
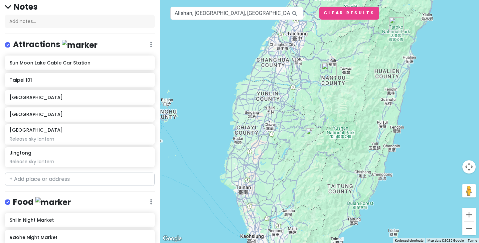
drag, startPoint x: 324, startPoint y: 97, endPoint x: 294, endPoint y: 173, distance: 81.6
click at [294, 173] on div at bounding box center [319, 121] width 319 height 243
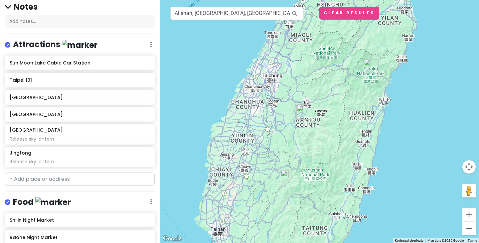
drag, startPoint x: 385, startPoint y: 81, endPoint x: 359, endPoint y: 121, distance: 48.1
click at [359, 121] on div at bounding box center [319, 121] width 319 height 243
click at [265, 13] on input "Alishan, [GEOGRAPHIC_DATA], [GEOGRAPHIC_DATA]" at bounding box center [236, 13] width 133 height 13
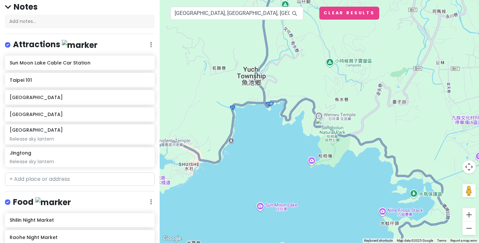
click at [318, 122] on img at bounding box center [319, 122] width 8 height 8
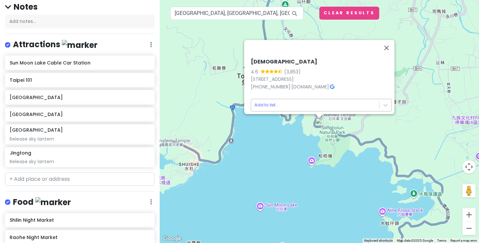
click at [265, 101] on body "Taipei Trip Private Change Dates Make a Copy Delete Trip Go Pro ⚡️ Give Feedbac…" at bounding box center [239, 121] width 479 height 243
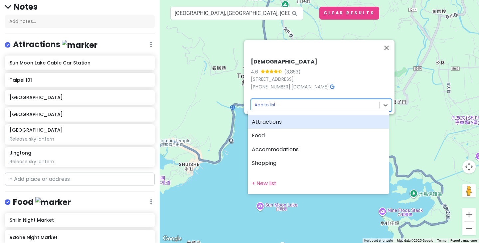
click at [270, 120] on div "Attractions" at bounding box center [318, 122] width 141 height 14
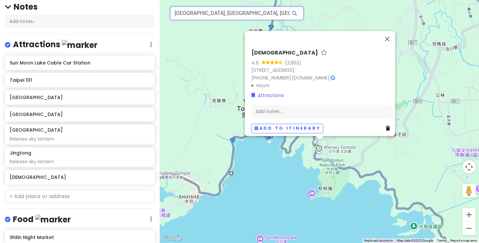
click at [246, 13] on input "[GEOGRAPHIC_DATA], [GEOGRAPHIC_DATA], [GEOGRAPHIC_DATA], [GEOGRAPHIC_DATA], [GE…" at bounding box center [236, 13] width 133 height 13
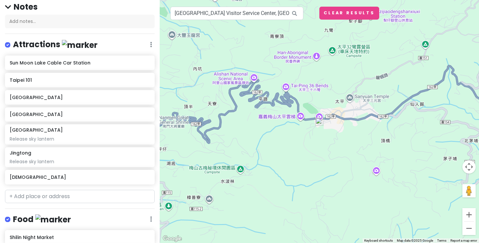
click at [319, 121] on img at bounding box center [319, 122] width 8 height 8
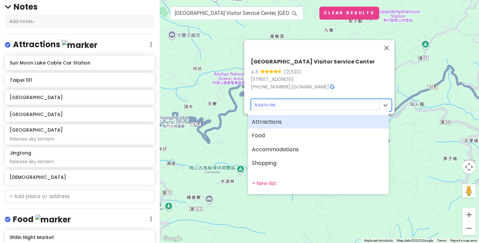
click at [267, 99] on body "Taipei Trip Private Change Dates Make a Copy Delete Trip Go Pro ⚡️ Give Feedbac…" at bounding box center [239, 121] width 479 height 243
click at [285, 125] on div "Attractions" at bounding box center [318, 122] width 141 height 14
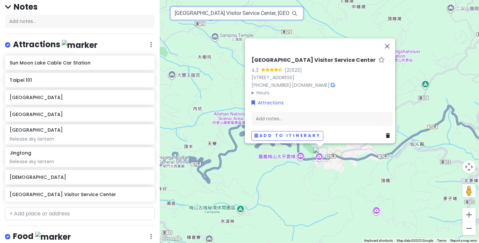
click at [252, 13] on input "[GEOGRAPHIC_DATA] Visitor Service Center, [GEOGRAPHIC_DATA], [GEOGRAPHIC_DATA],…" at bounding box center [236, 13] width 133 height 13
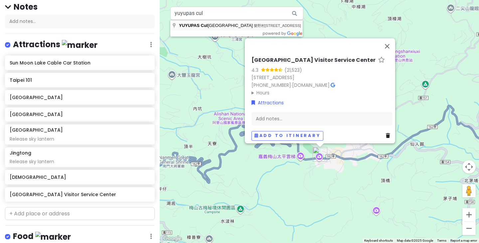
type input "[GEOGRAPHIC_DATA], [STREET_ADDRESS]"
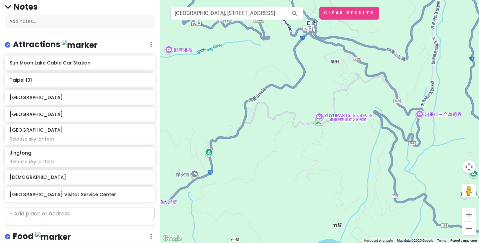
click at [319, 121] on img at bounding box center [319, 122] width 8 height 8
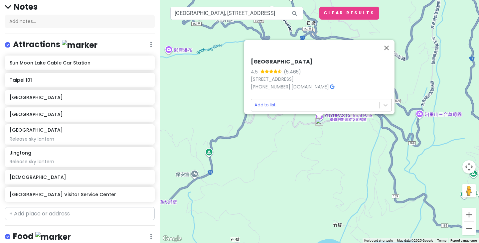
click at [273, 102] on body "Taipei Trip Private Change Dates Make a Copy Delete Trip Go Pro ⚡️ Give Feedbac…" at bounding box center [239, 121] width 479 height 243
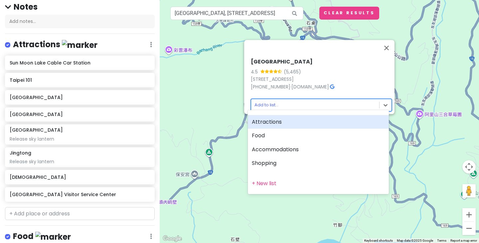
click at [273, 123] on div "Attractions" at bounding box center [318, 122] width 141 height 14
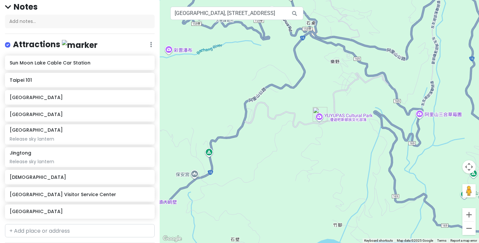
click at [321, 117] on img "YUYUPAS Cultural Park" at bounding box center [320, 114] width 15 height 15
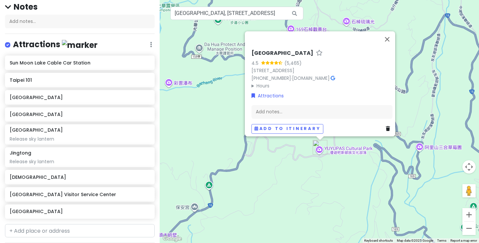
click at [292, 158] on div "[GEOGRAPHIC_DATA] 4.5 (5,465) 605, [GEOGRAPHIC_DATA], [GEOGRAPHIC_DATA], [GEOGR…" at bounding box center [319, 121] width 319 height 243
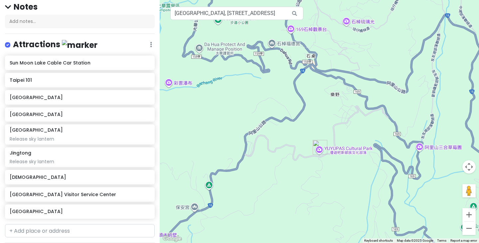
click at [321, 148] on img "YUYUPAS Cultural Park" at bounding box center [320, 147] width 15 height 15
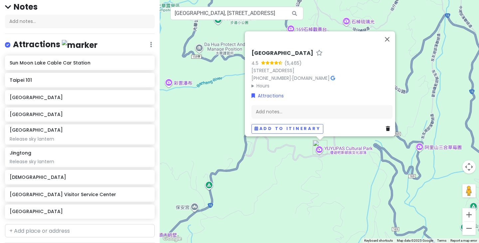
click at [291, 168] on div "[GEOGRAPHIC_DATA] 4.5 (5,465) 605, [GEOGRAPHIC_DATA], [GEOGRAPHIC_DATA], [GEOGR…" at bounding box center [319, 121] width 319 height 243
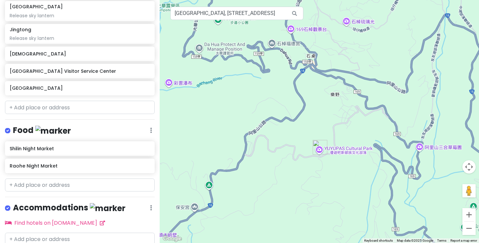
scroll to position [0, 0]
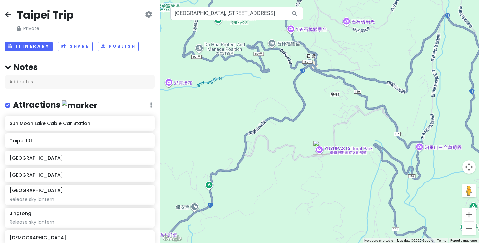
click at [267, 173] on div at bounding box center [319, 121] width 319 height 243
click at [320, 147] on img "YUYUPAS Cultural Park" at bounding box center [320, 147] width 15 height 15
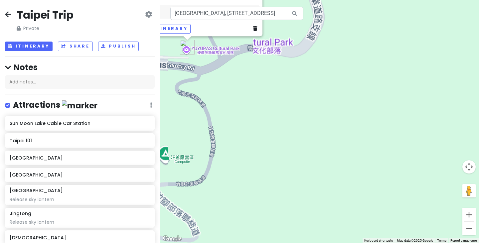
click at [296, 150] on div "[GEOGRAPHIC_DATA] 4.5 (5,465) 605, [GEOGRAPHIC_DATA], [GEOGRAPHIC_DATA], [GEOGR…" at bounding box center [319, 121] width 319 height 243
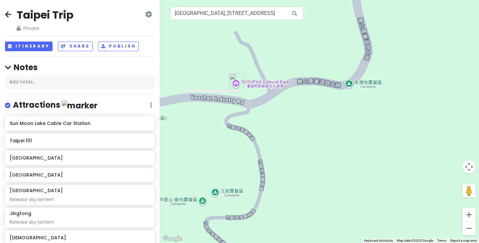
drag, startPoint x: 242, startPoint y: 107, endPoint x: 350, endPoint y: 191, distance: 137.0
click at [350, 191] on div at bounding box center [319, 121] width 319 height 243
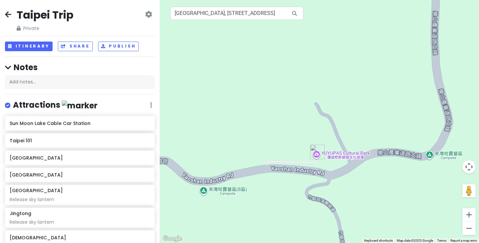
click at [315, 154] on img "YUYUPAS Cultural Park" at bounding box center [317, 152] width 15 height 15
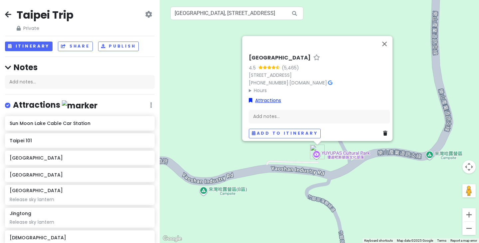
click at [265, 97] on link "Attractions" at bounding box center [265, 100] width 32 height 7
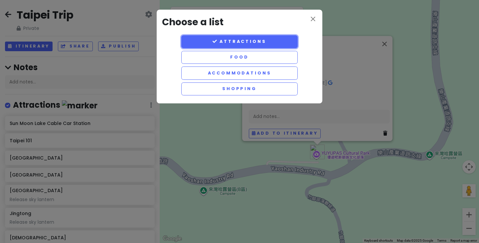
click at [241, 40] on button "Attractions" at bounding box center [239, 41] width 116 height 13
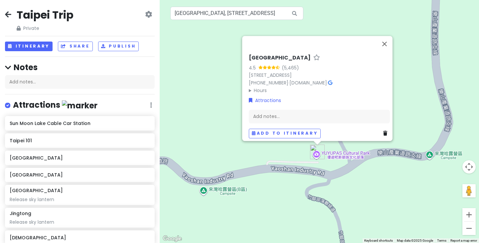
click at [403, 190] on div "[GEOGRAPHIC_DATA] 4.5 (5,465) 605, [GEOGRAPHIC_DATA], [GEOGRAPHIC_DATA], [GEOGR…" at bounding box center [319, 121] width 319 height 243
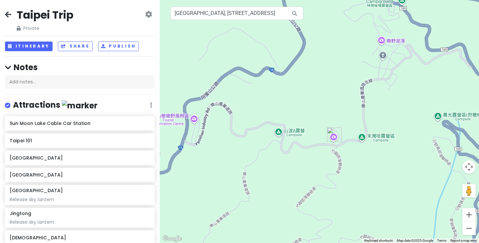
click at [62, 106] on img at bounding box center [80, 105] width 36 height 10
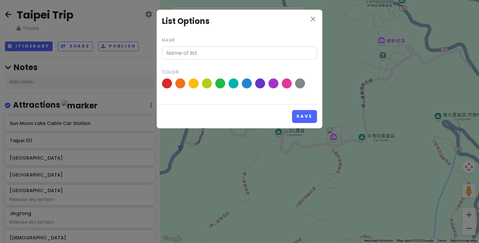
type input "Attractions"
click at [313, 19] on icon "close" at bounding box center [313, 19] width 8 height 8
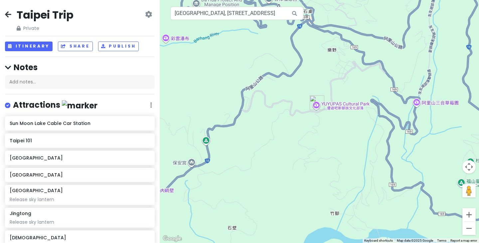
drag, startPoint x: 316, startPoint y: 86, endPoint x: 316, endPoint y: 148, distance: 61.9
click at [316, 148] on div at bounding box center [319, 121] width 319 height 243
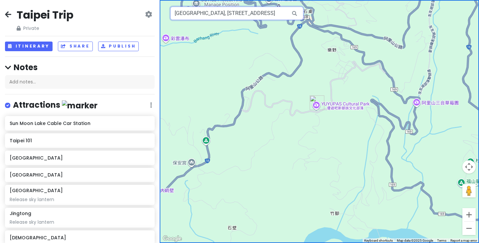
click at [195, 13] on input "[GEOGRAPHIC_DATA], [STREET_ADDRESS]" at bounding box center [236, 13] width 133 height 13
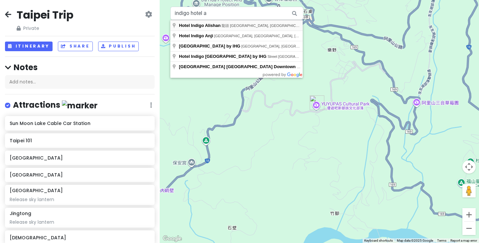
type input "Hotel Indigo Alishan, [GEOGRAPHIC_DATA], [GEOGRAPHIC_DATA], [GEOGRAPHIC_DATA]"
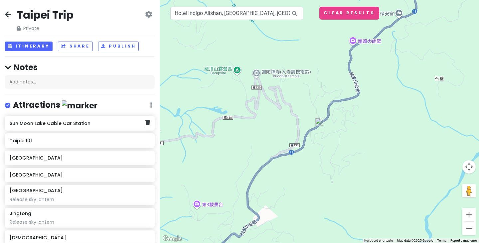
click at [85, 124] on h6 "Sun Moon Lake Cable Car Station" at bounding box center [77, 123] width 135 height 6
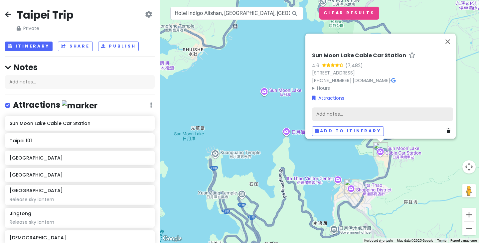
click at [338, 112] on div "Add notes..." at bounding box center [382, 114] width 141 height 14
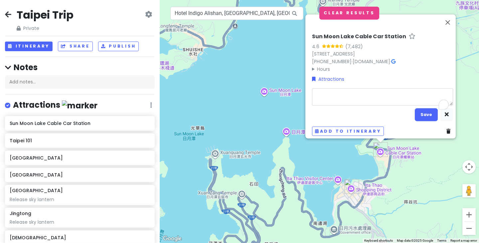
type textarea "x"
type textarea "B"
type textarea "x"
type textarea "Bo"
type textarea "x"
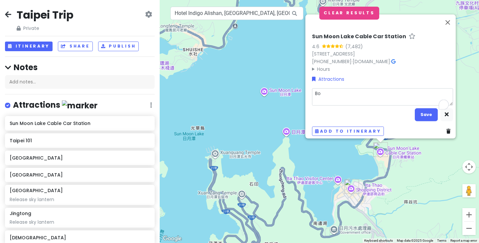
type textarea "Boa"
type textarea "x"
type textarea "Boat"
type textarea "x"
type textarea "Boat"
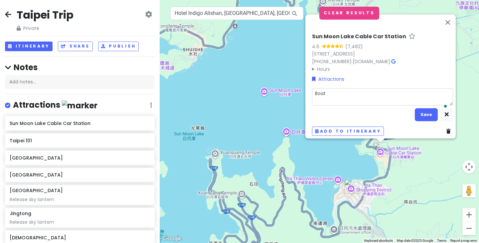
type textarea "x"
type textarea "Boat cru"
type textarea "x"
type textarea "Boat crui"
type textarea "x"
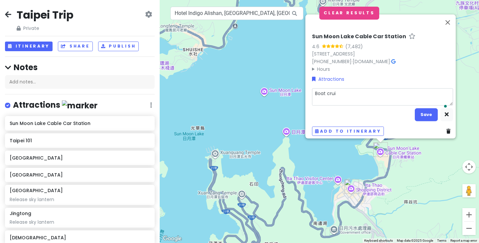
type textarea "Boat cruis"
type textarea "x"
type textarea "Boat cruise"
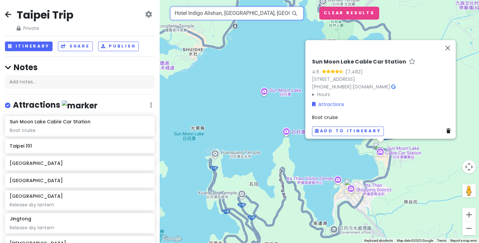
click at [259, 14] on input "Hotel Indigo Alishan, [GEOGRAPHIC_DATA], [GEOGRAPHIC_DATA], [GEOGRAPHIC_DATA]" at bounding box center [236, 13] width 133 height 13
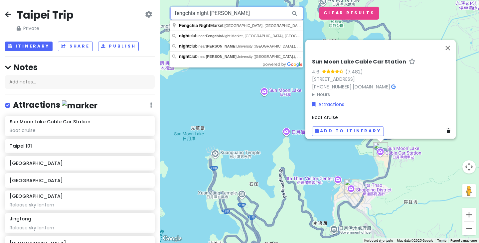
type input "fengchia night marke"
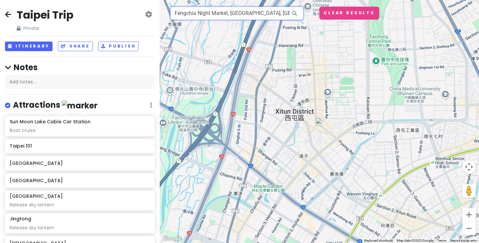
click at [205, 14] on input "Fengchia Night Market, Wenhua Road, Xitun District, Taichung City, Taiwan" at bounding box center [236, 13] width 133 height 13
click at [211, 14] on input "Fengchia Night Market, Wenhua Road, Xitun District, Taichung City, Taiwan" at bounding box center [236, 13] width 133 height 13
click at [257, 13] on input "Fengchia Night Market, Wenhua Road, Xitun District, Taichung City, Taiwan" at bounding box center [236, 13] width 133 height 13
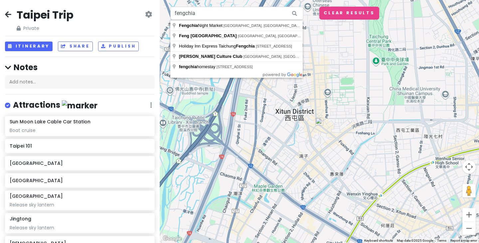
type input "Fengchia Night Market, Wenhua Road, Xitun District, Taichung City, Taiwan"
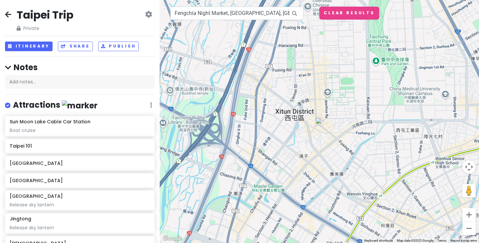
click at [321, 119] on img at bounding box center [319, 122] width 8 height 8
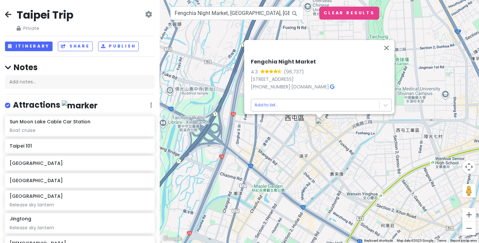
click at [284, 101] on body "Taipei Trip Private Change Dates Make a Copy Delete Trip Go Pro ⚡️ Give Feedbac…" at bounding box center [239, 121] width 479 height 243
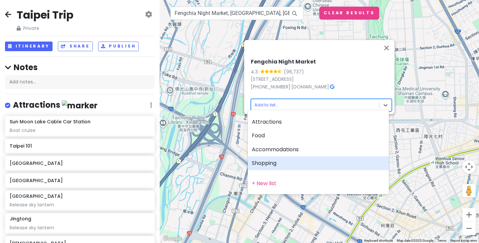
click at [289, 162] on div "Shopping" at bounding box center [318, 163] width 141 height 14
